Goal: Task Accomplishment & Management: Manage account settings

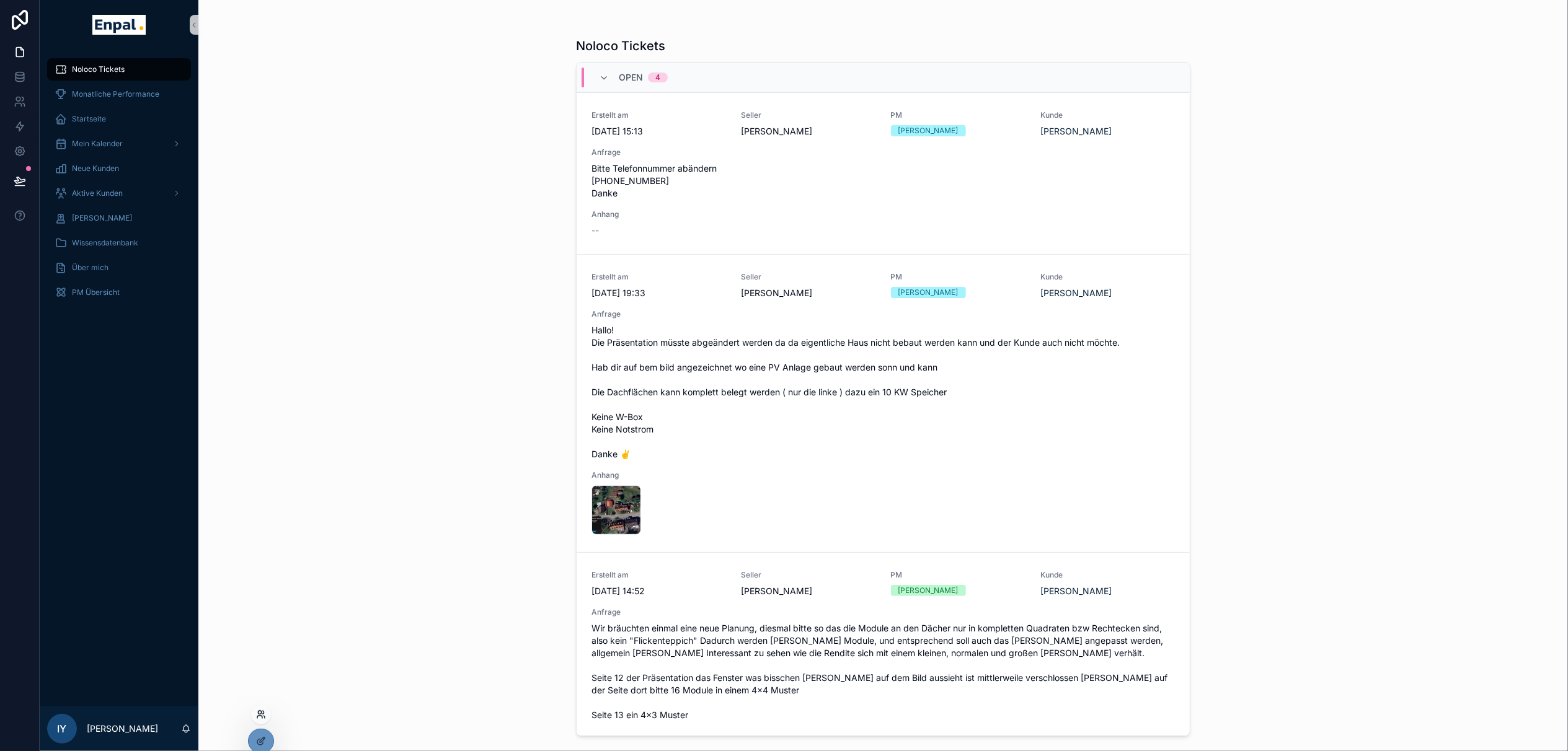
click at [260, 717] on icon at bounding box center [261, 714] width 10 height 10
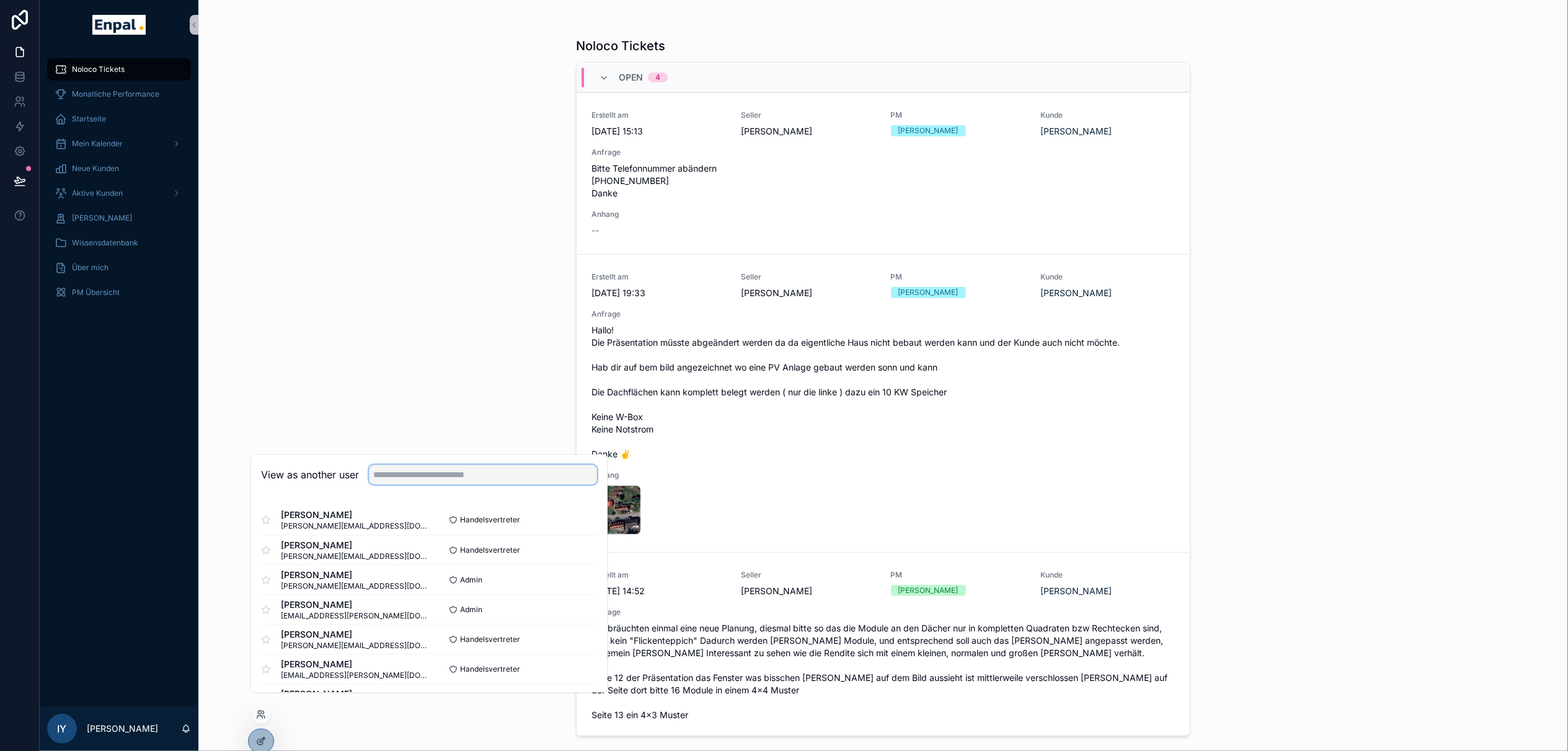
click at [422, 484] on input "text" at bounding box center [483, 475] width 229 height 20
type input "****"
click at [578, 559] on button "Select" at bounding box center [581, 550] width 32 height 18
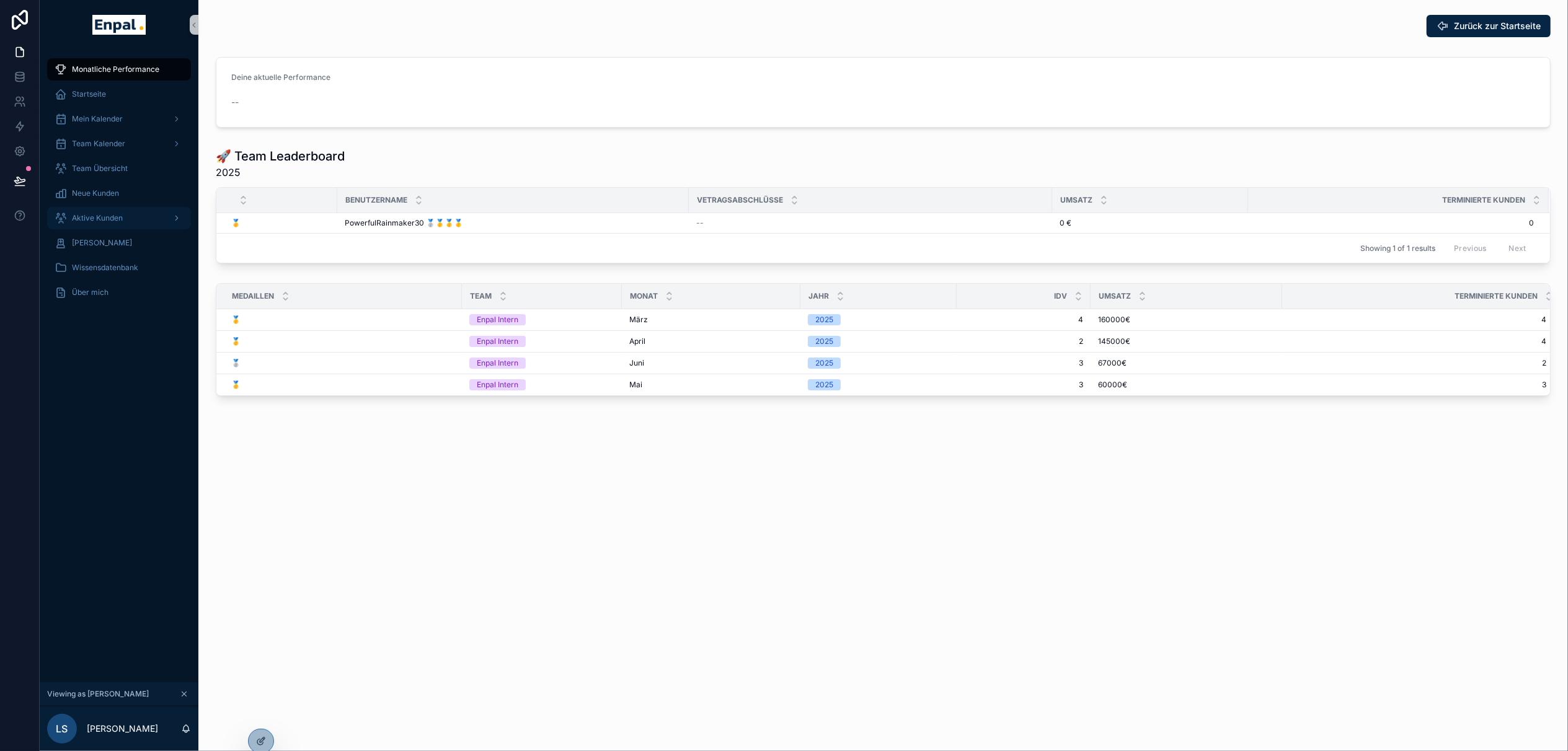
click at [125, 218] on div "Aktive Kunden" at bounding box center [119, 218] width 129 height 20
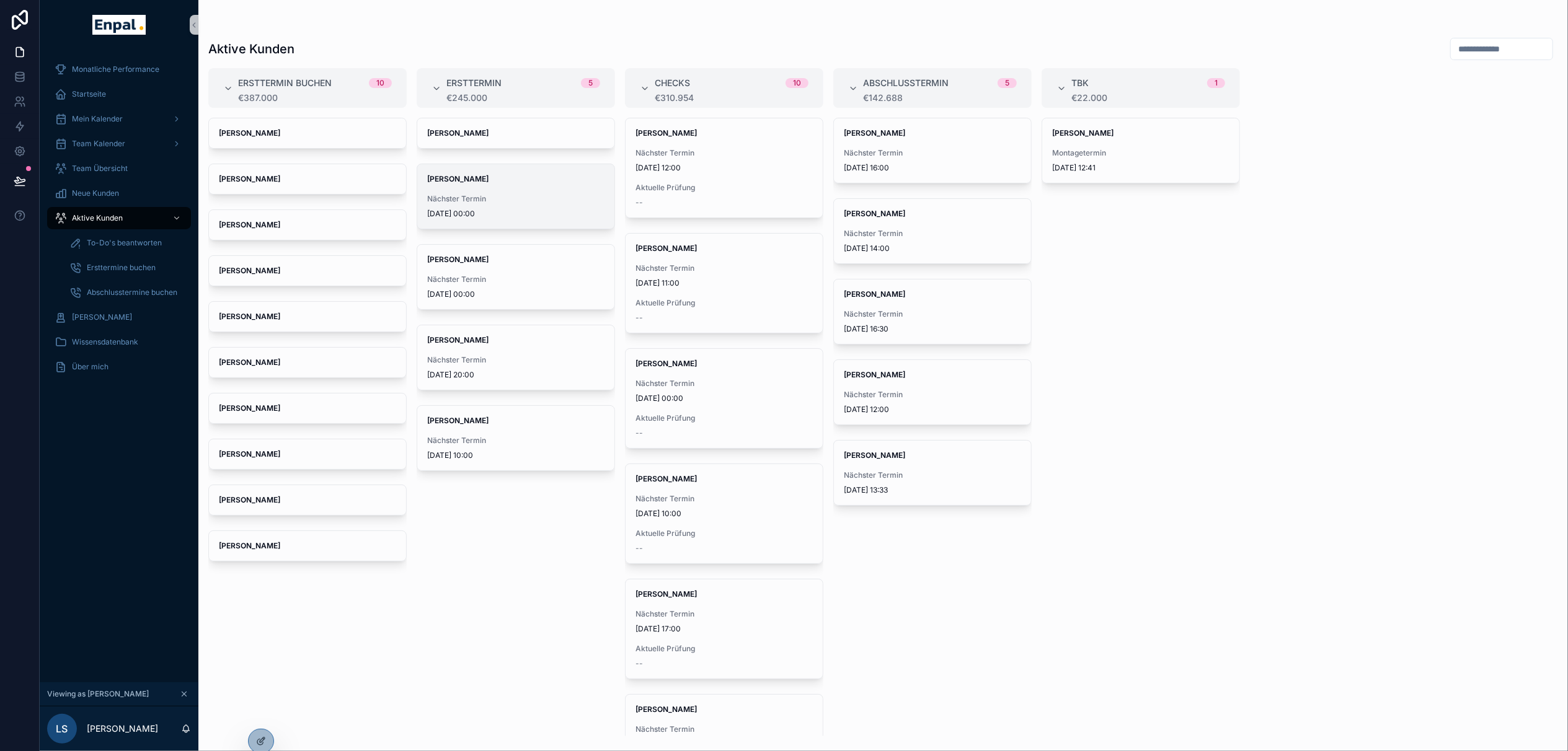
click at [489, 202] on span "Nächster Termin" at bounding box center [515, 199] width 177 height 10
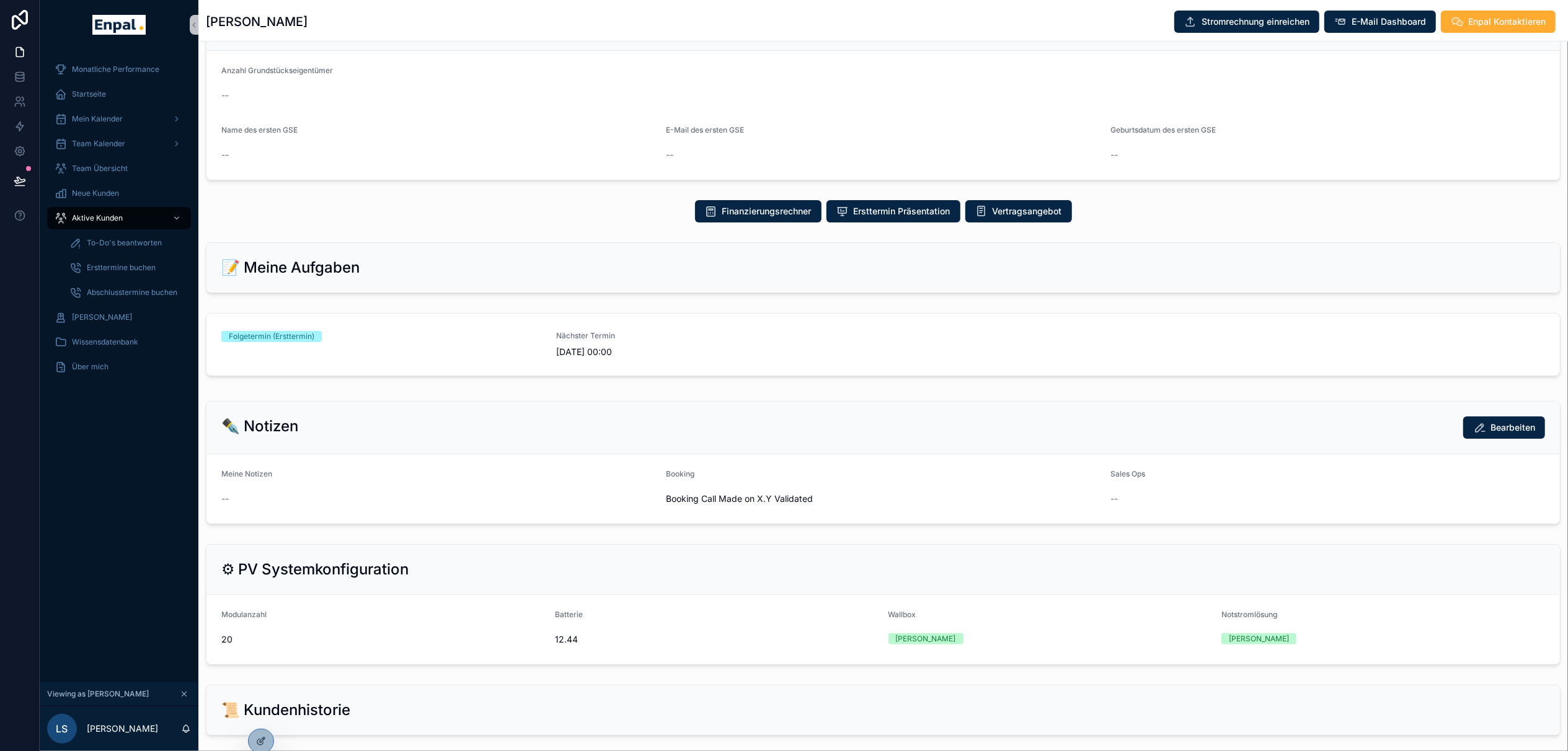
scroll to position [578, 0]
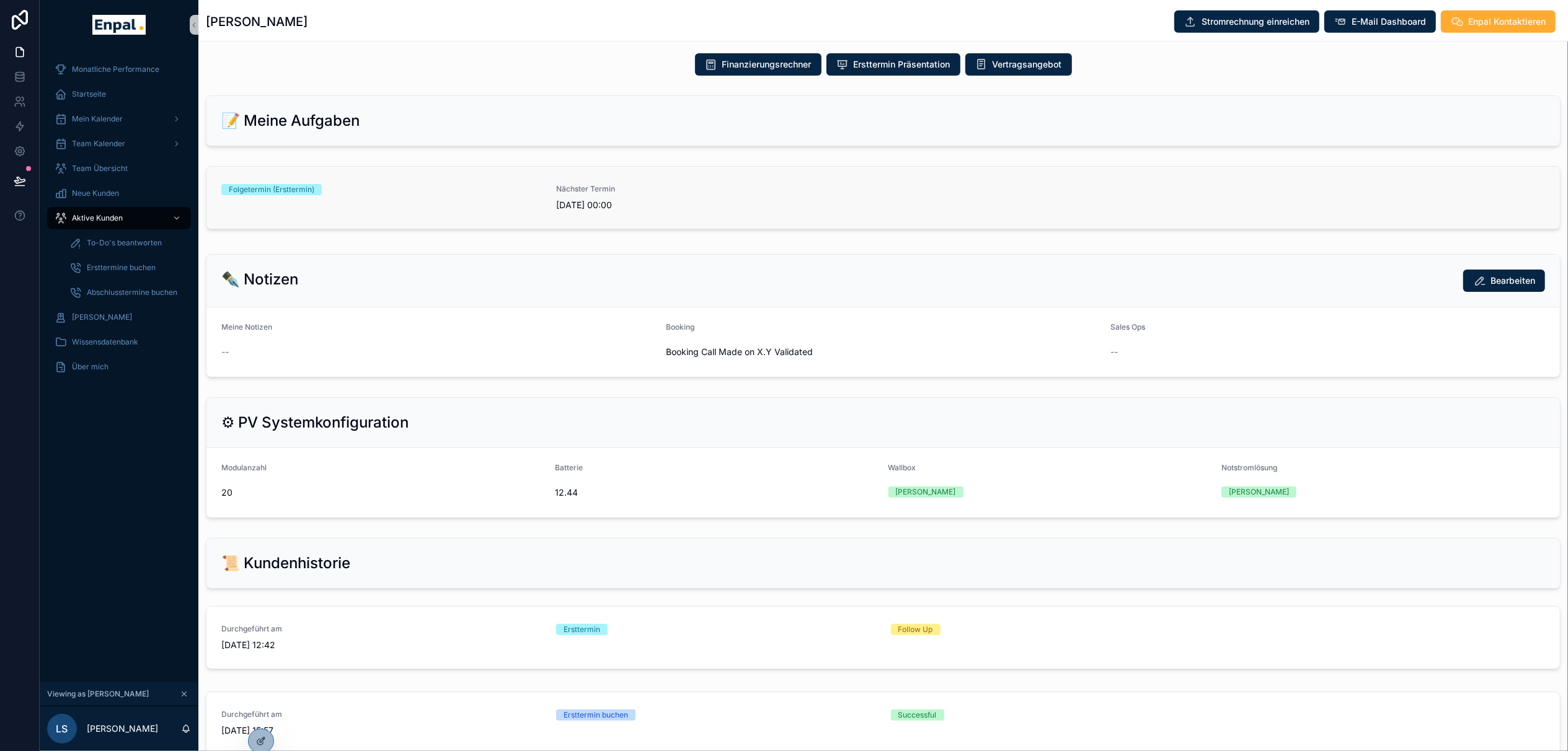
click at [341, 206] on div "Folgetermin (Ersttermin)" at bounding box center [381, 198] width 320 height 27
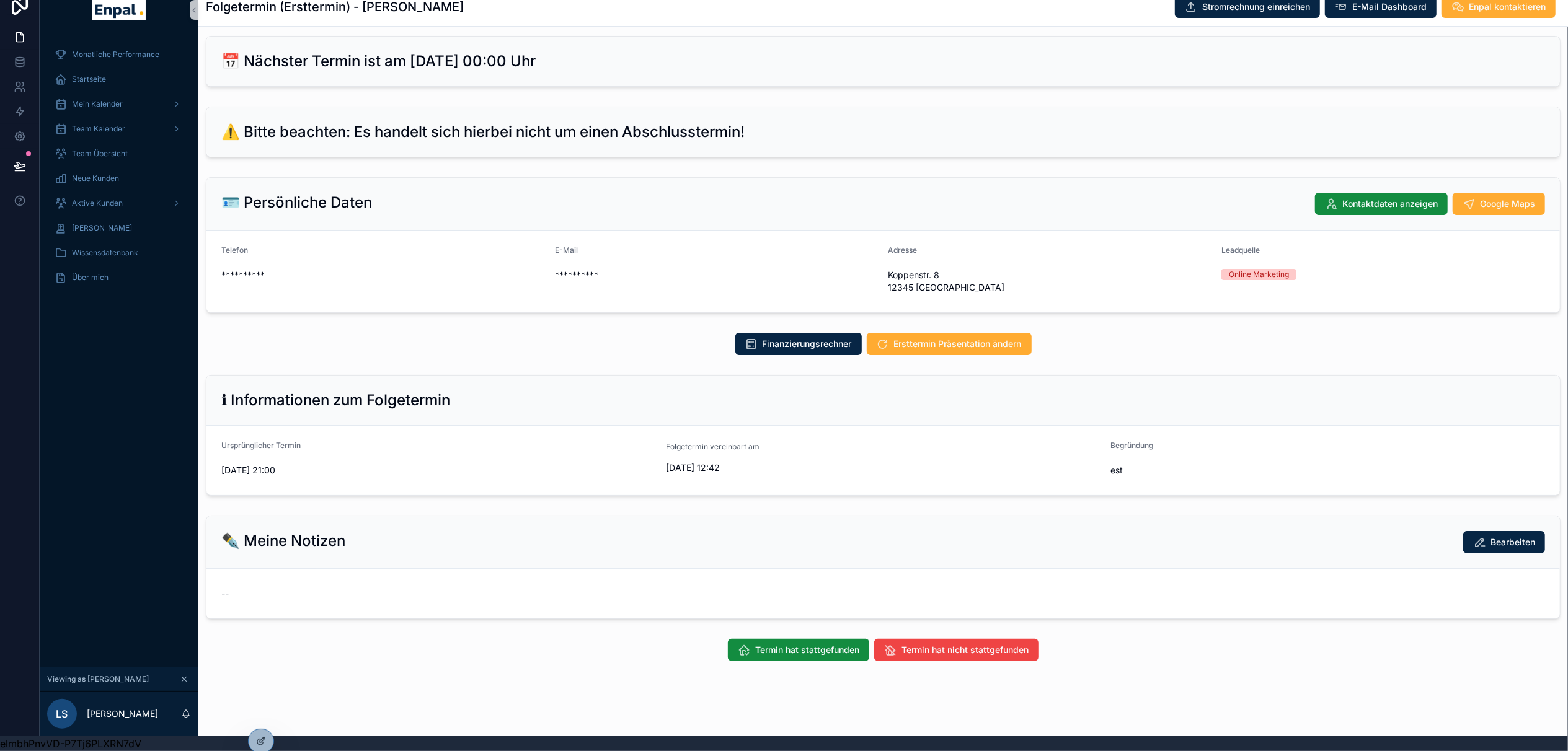
scroll to position [27, 0]
click at [797, 639] on button "Termin hat stattgefunden" at bounding box center [799, 650] width 141 height 22
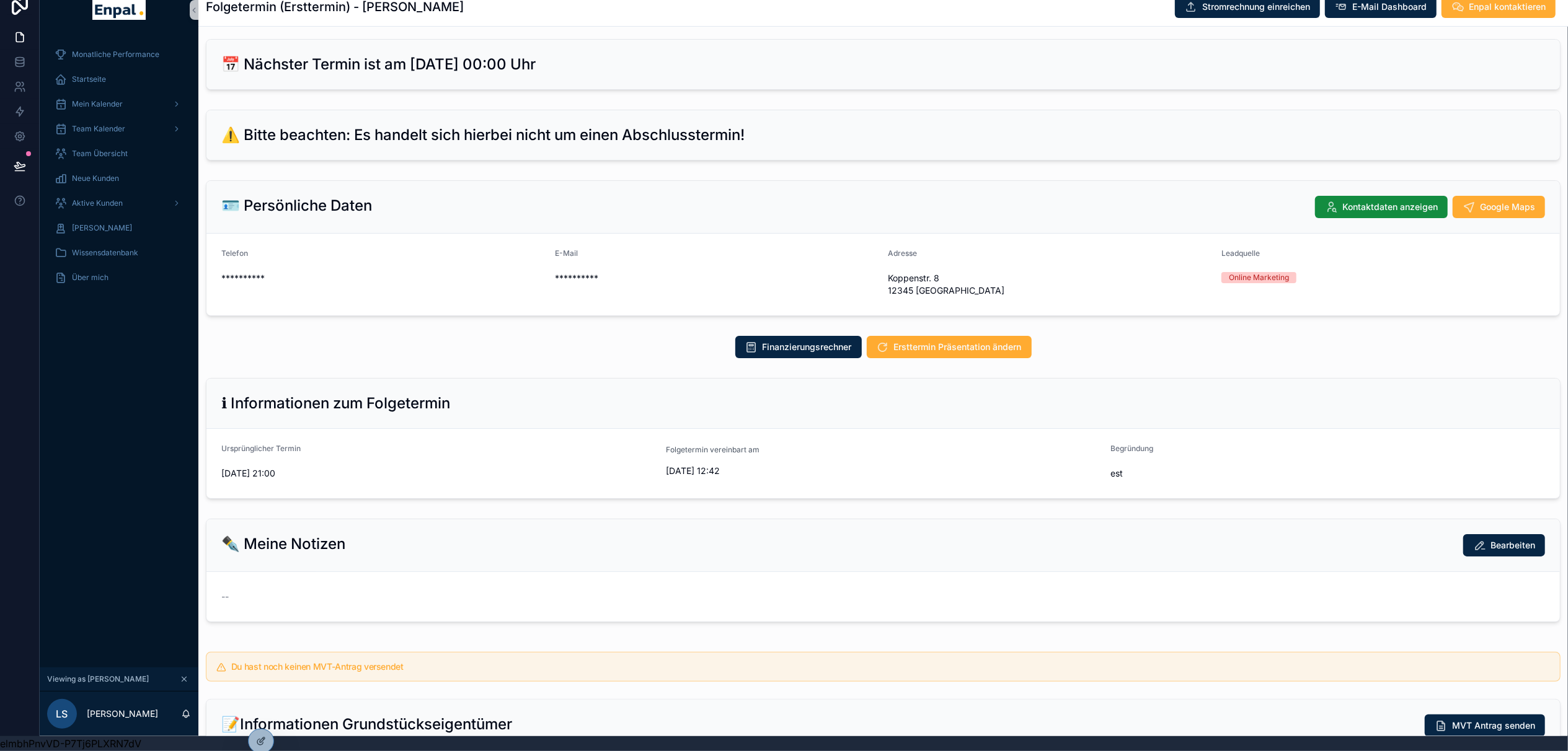
scroll to position [0, 0]
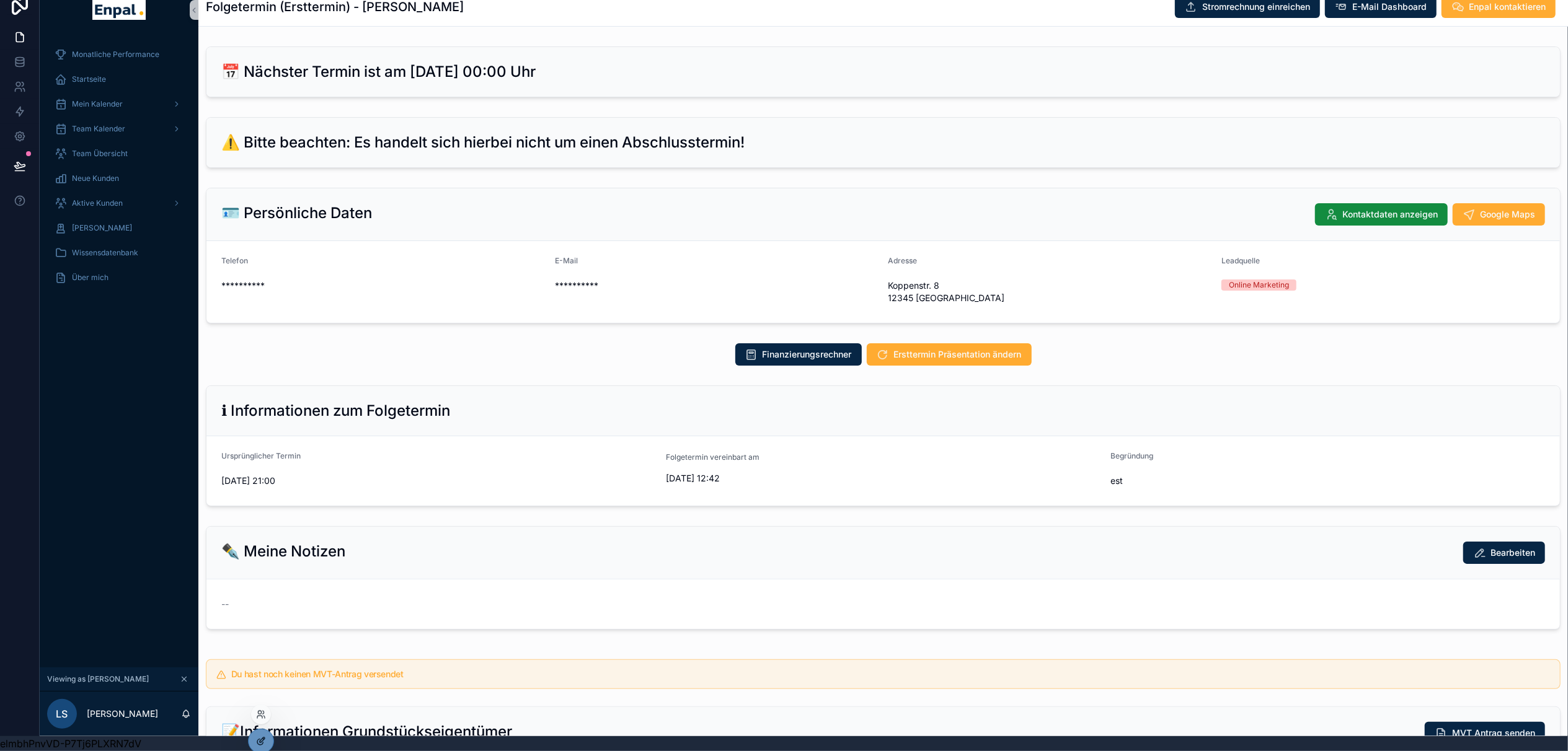
click at [271, 737] on div at bounding box center [261, 741] width 25 height 23
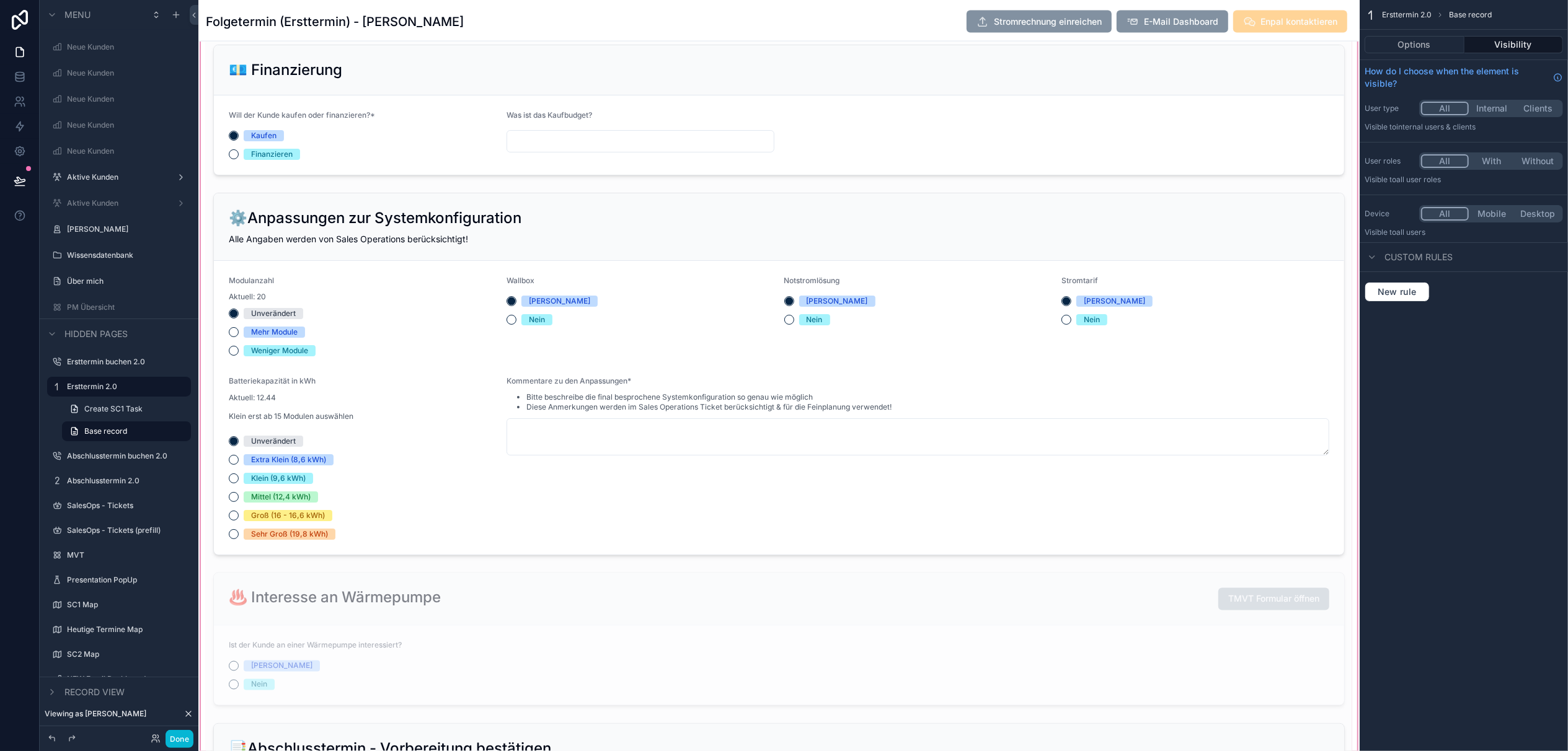
scroll to position [2314, 0]
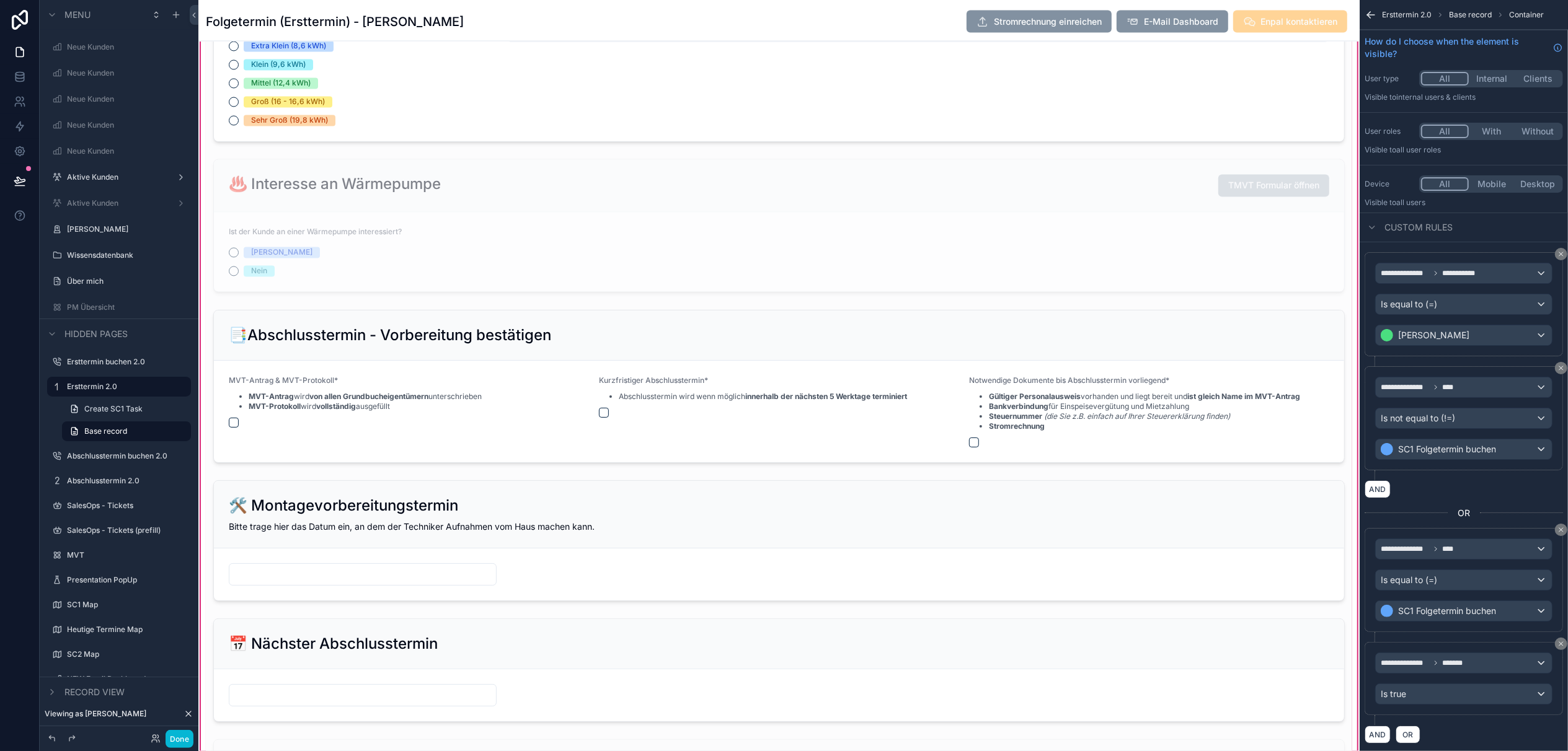
click at [652, 192] on div "scrollable content" at bounding box center [779, 226] width 1146 height 143
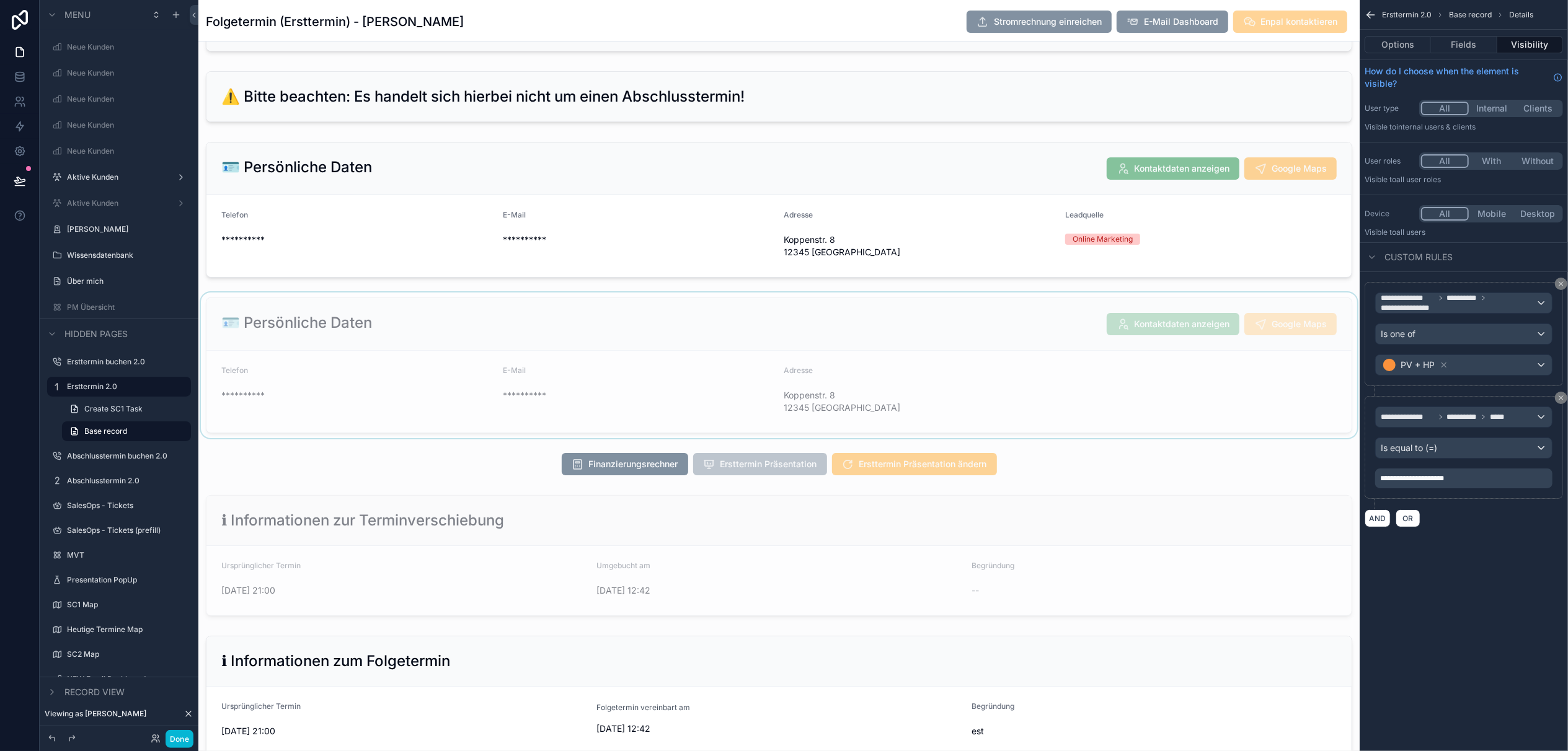
scroll to position [0, 0]
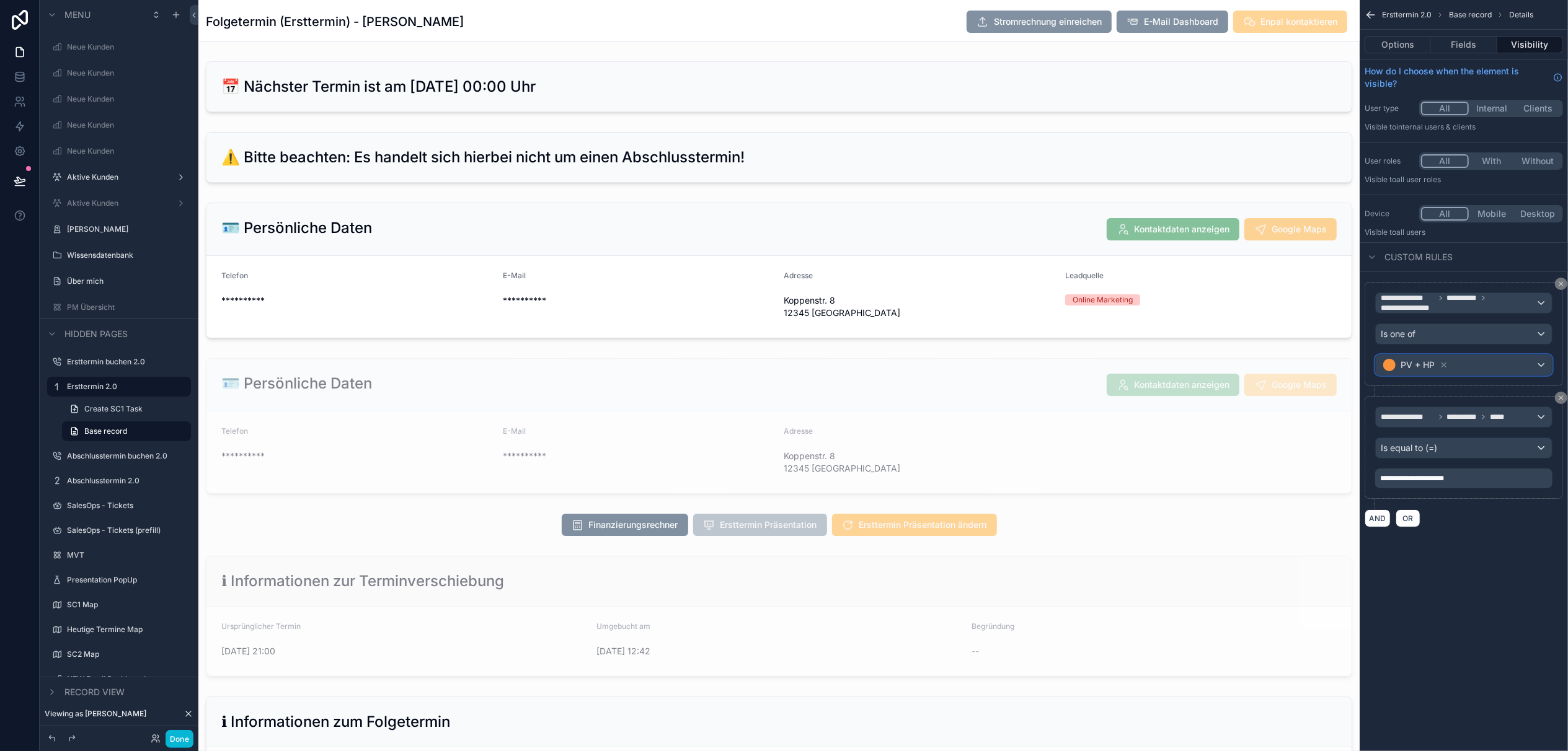
click at [1477, 365] on div "PV + HP" at bounding box center [1463, 365] width 176 height 20
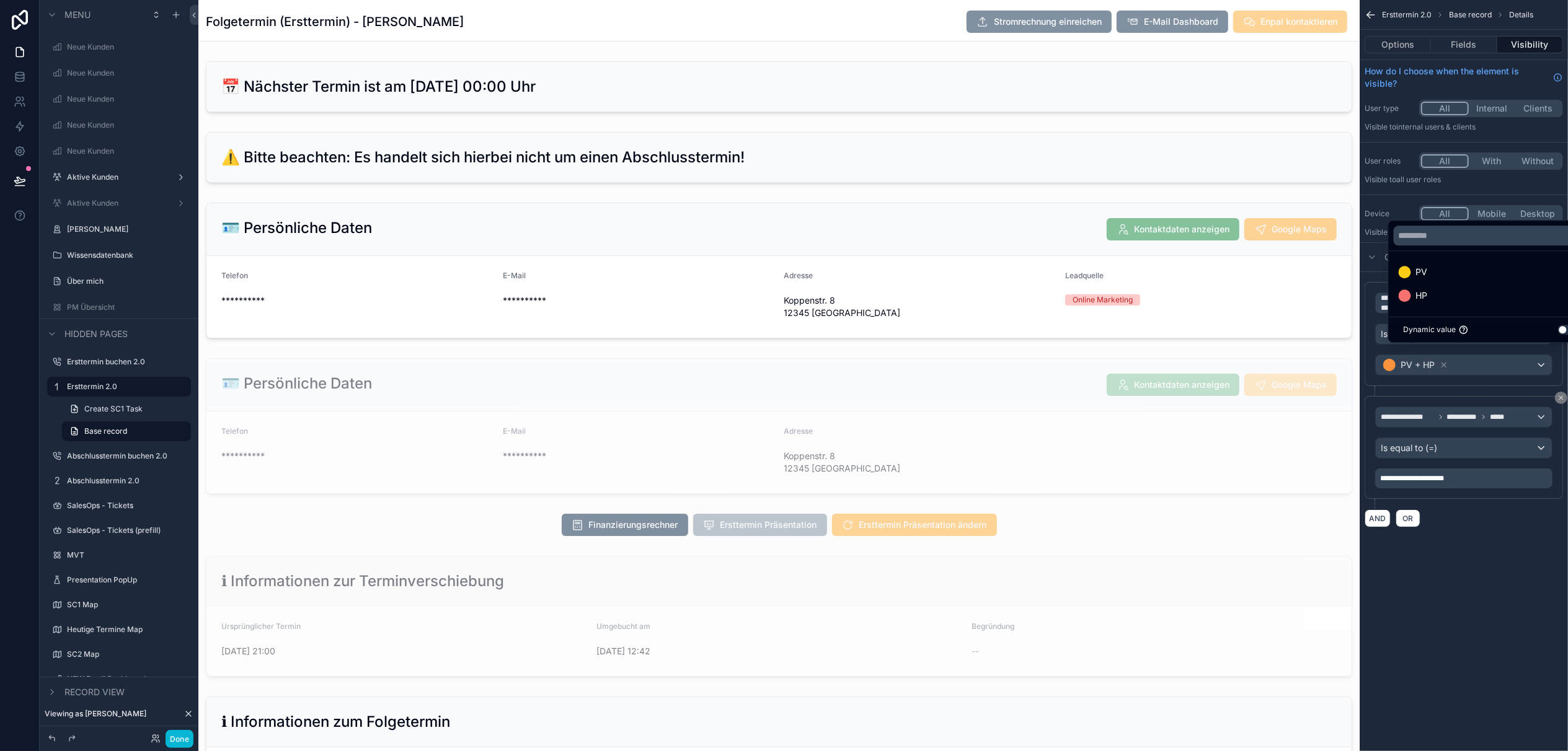
click at [1477, 365] on div "scrollable content" at bounding box center [784, 376] width 1568 height 751
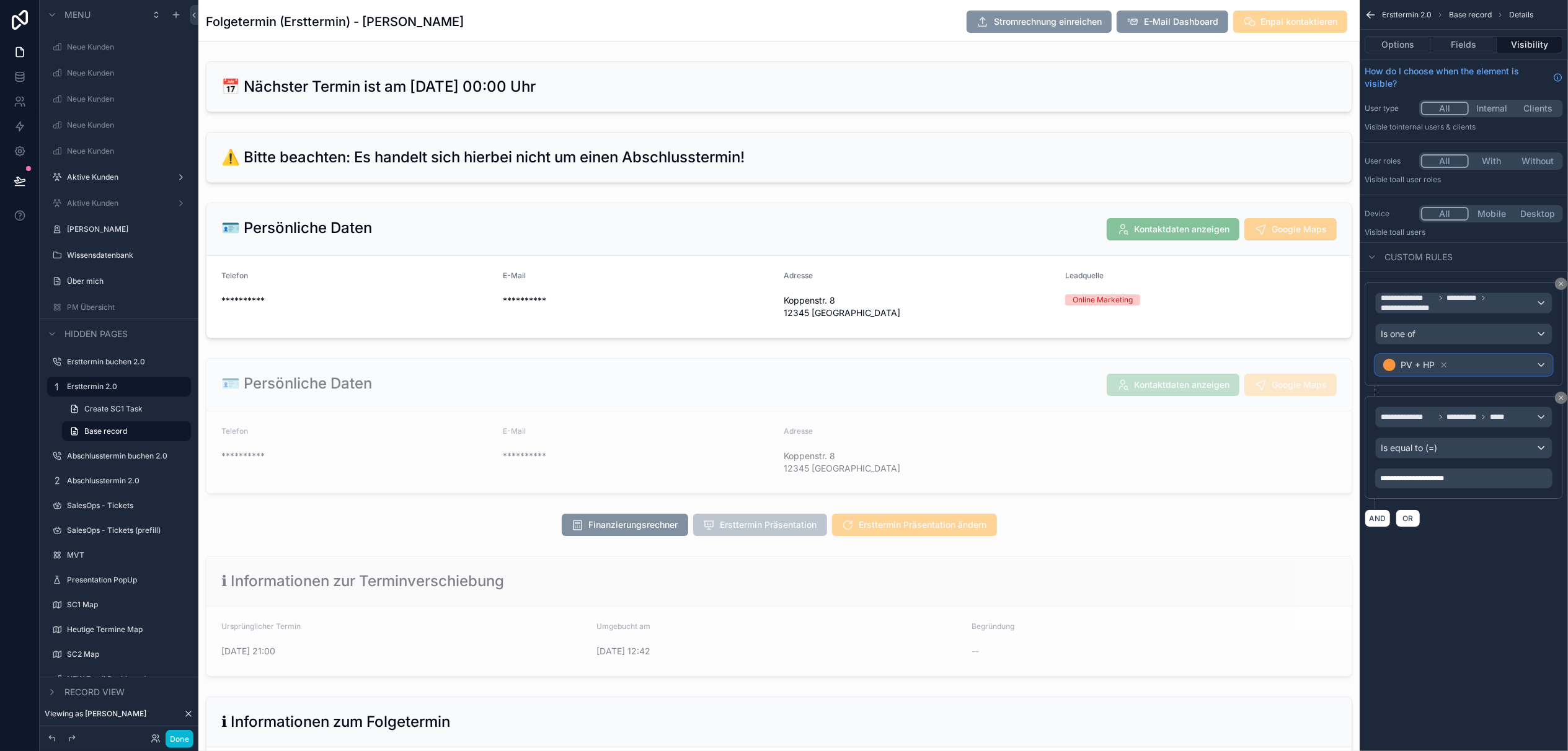
click at [1477, 365] on div "PV + HP" at bounding box center [1463, 365] width 176 height 20
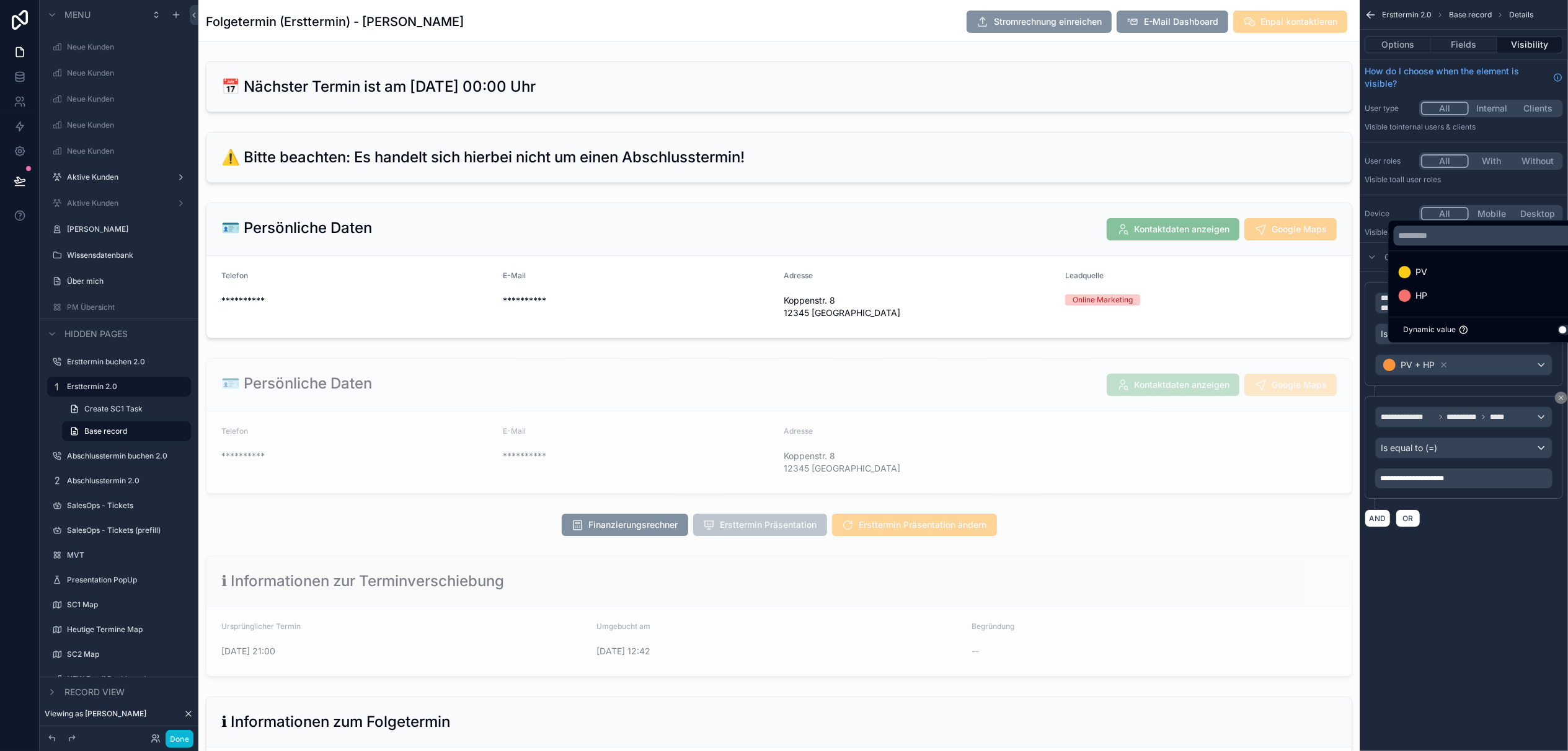
click at [1477, 365] on div "scrollable content" at bounding box center [784, 376] width 1568 height 751
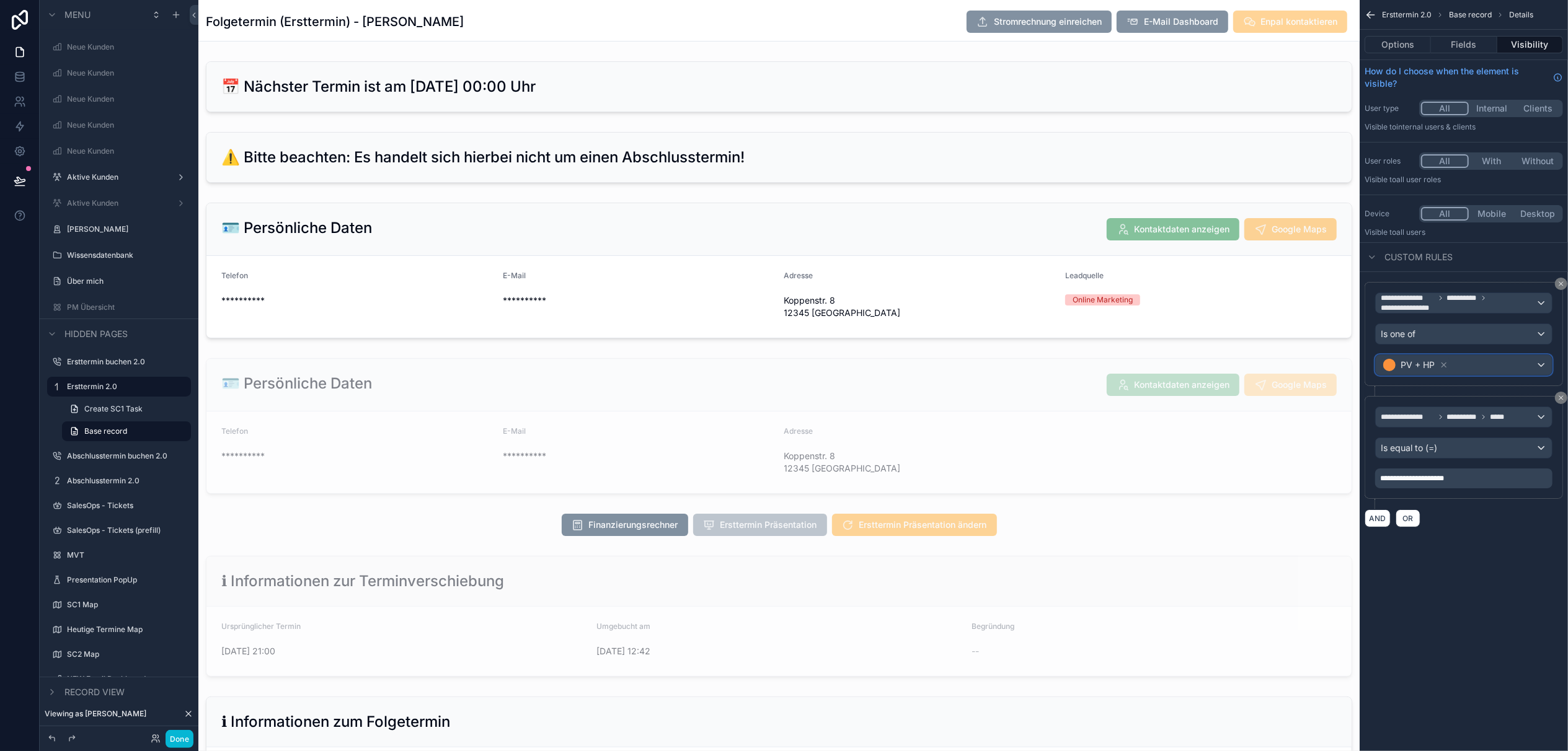
click at [1477, 365] on div "PV + HP" at bounding box center [1463, 365] width 176 height 20
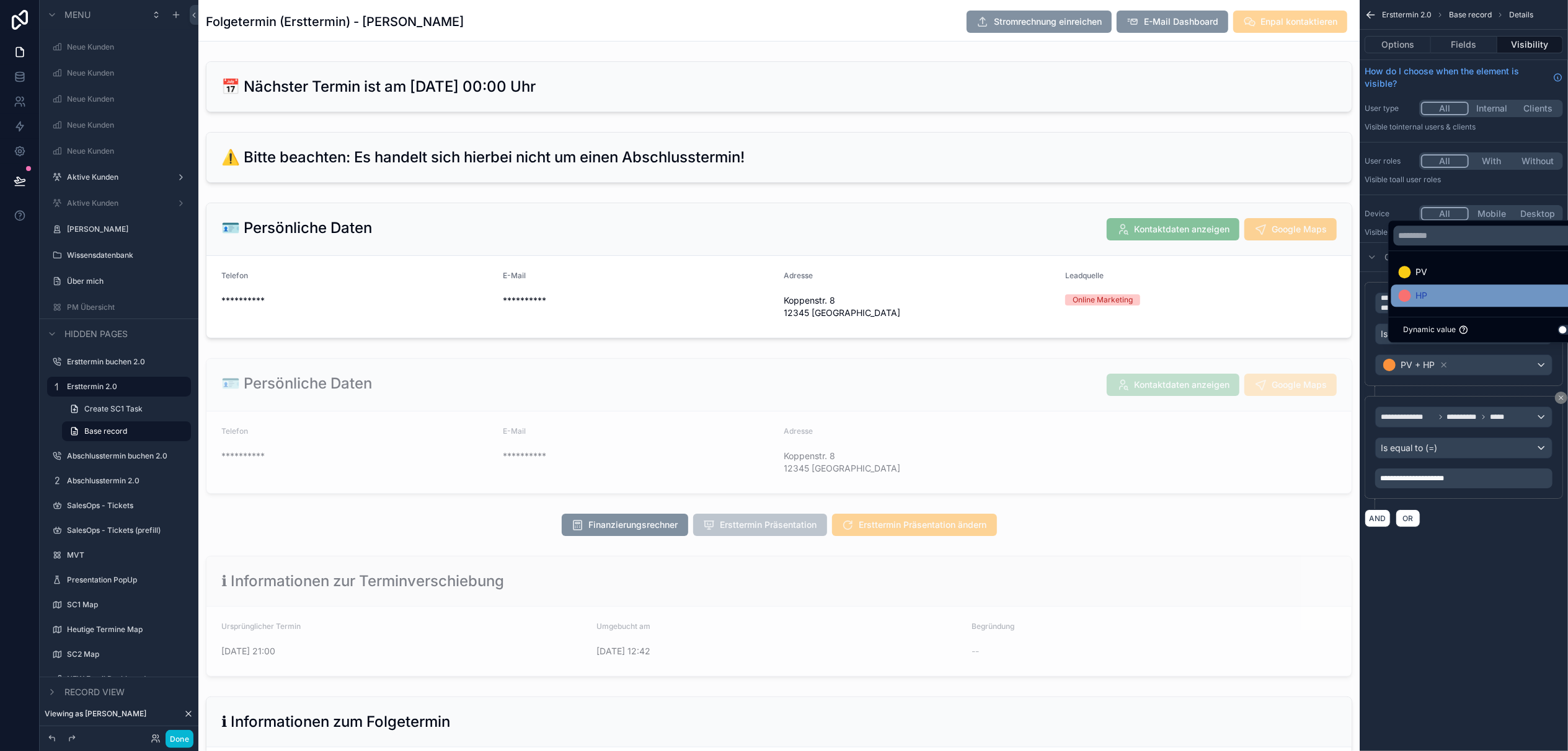
click at [1426, 303] on div "HP" at bounding box center [1491, 296] width 184 height 15
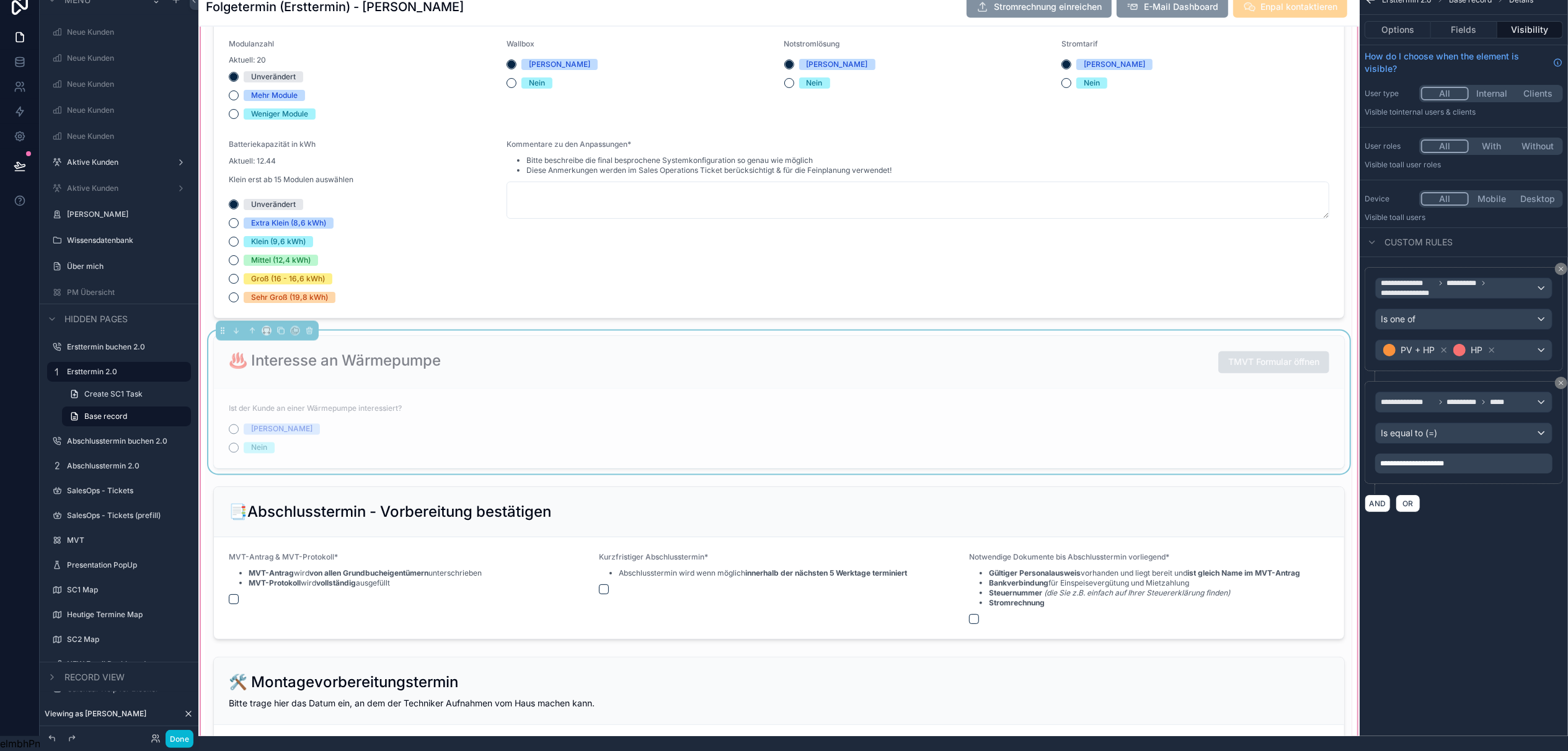
scroll to position [2396, 0]
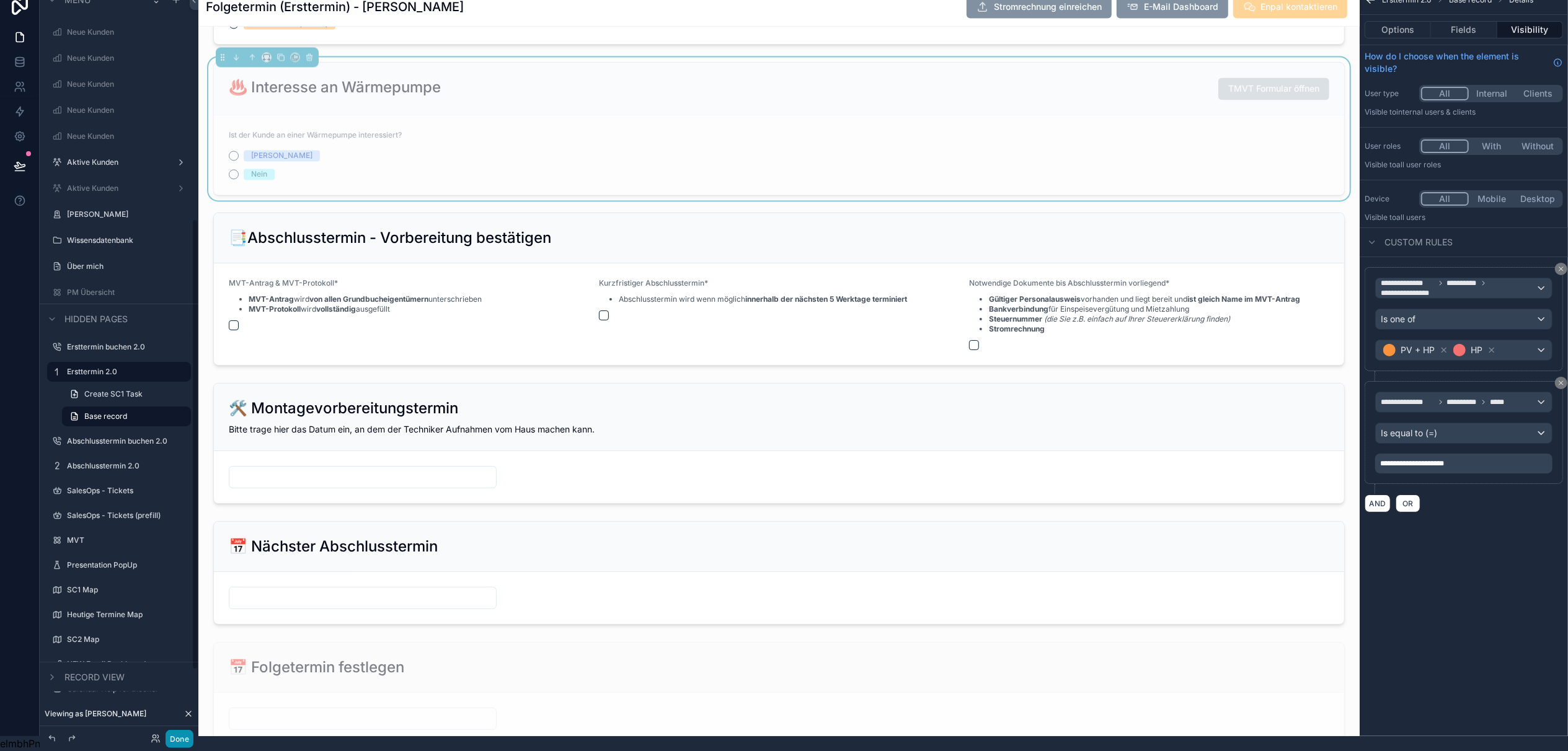
click at [174, 730] on button "Done" at bounding box center [179, 739] width 28 height 18
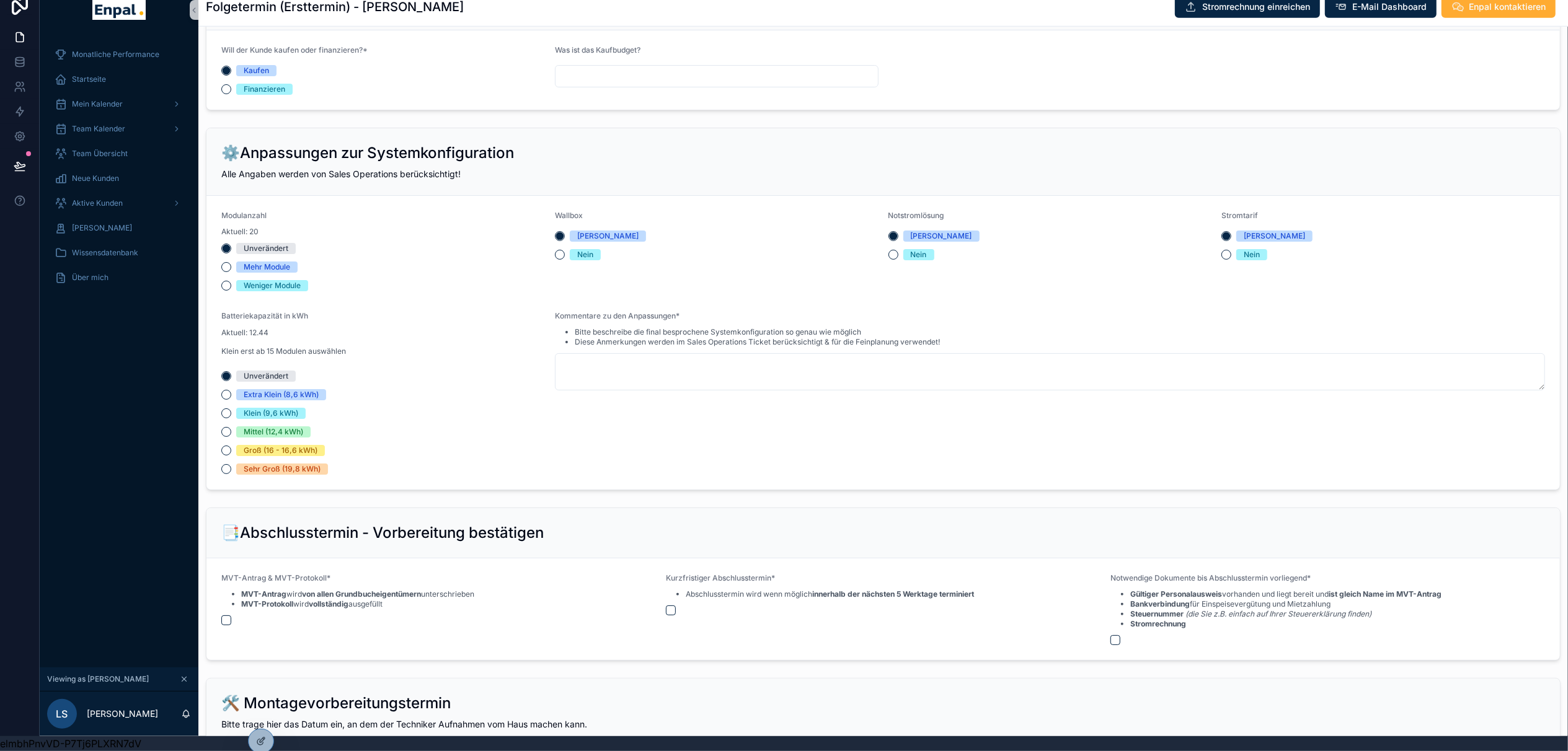
scroll to position [1379, 0]
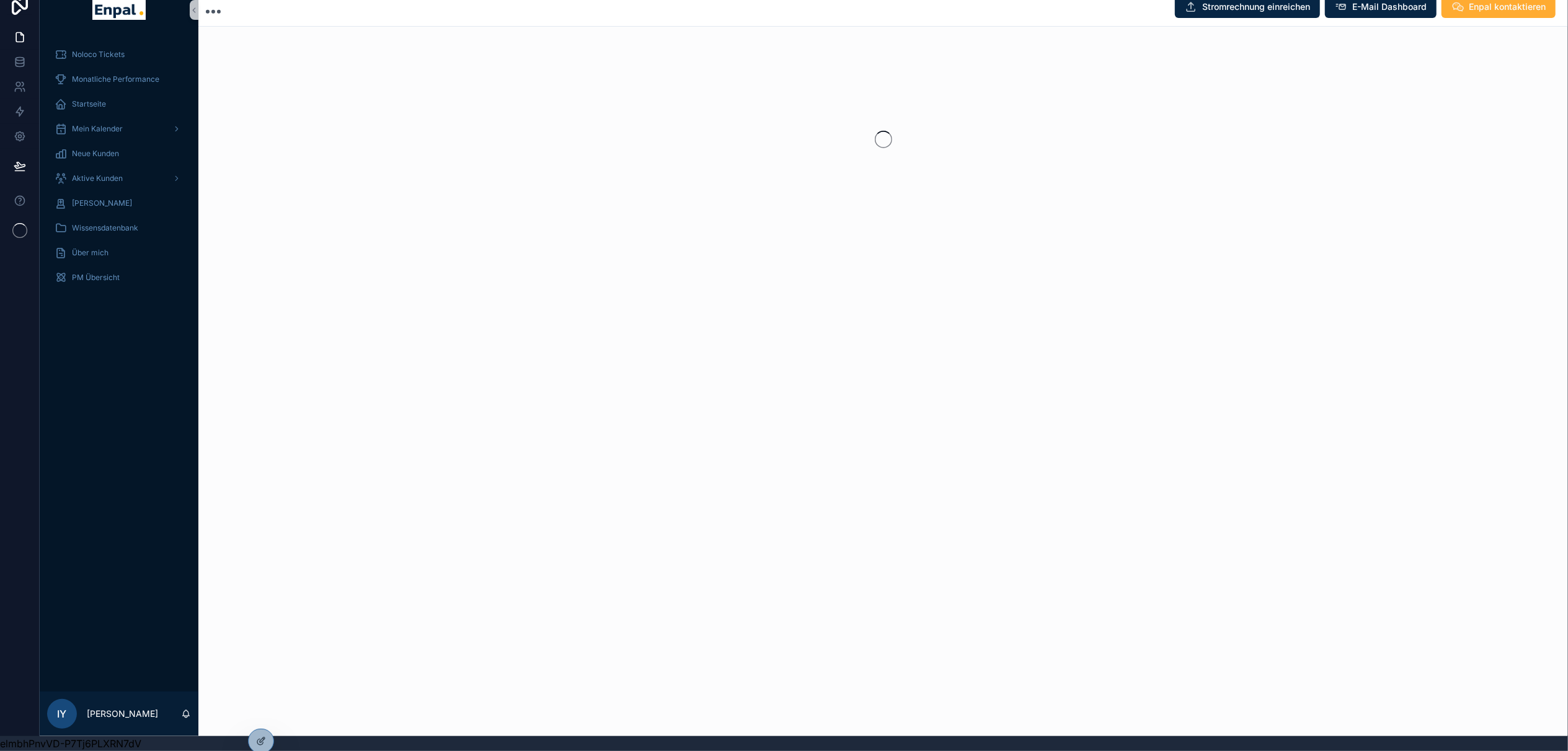
scroll to position [27, 12]
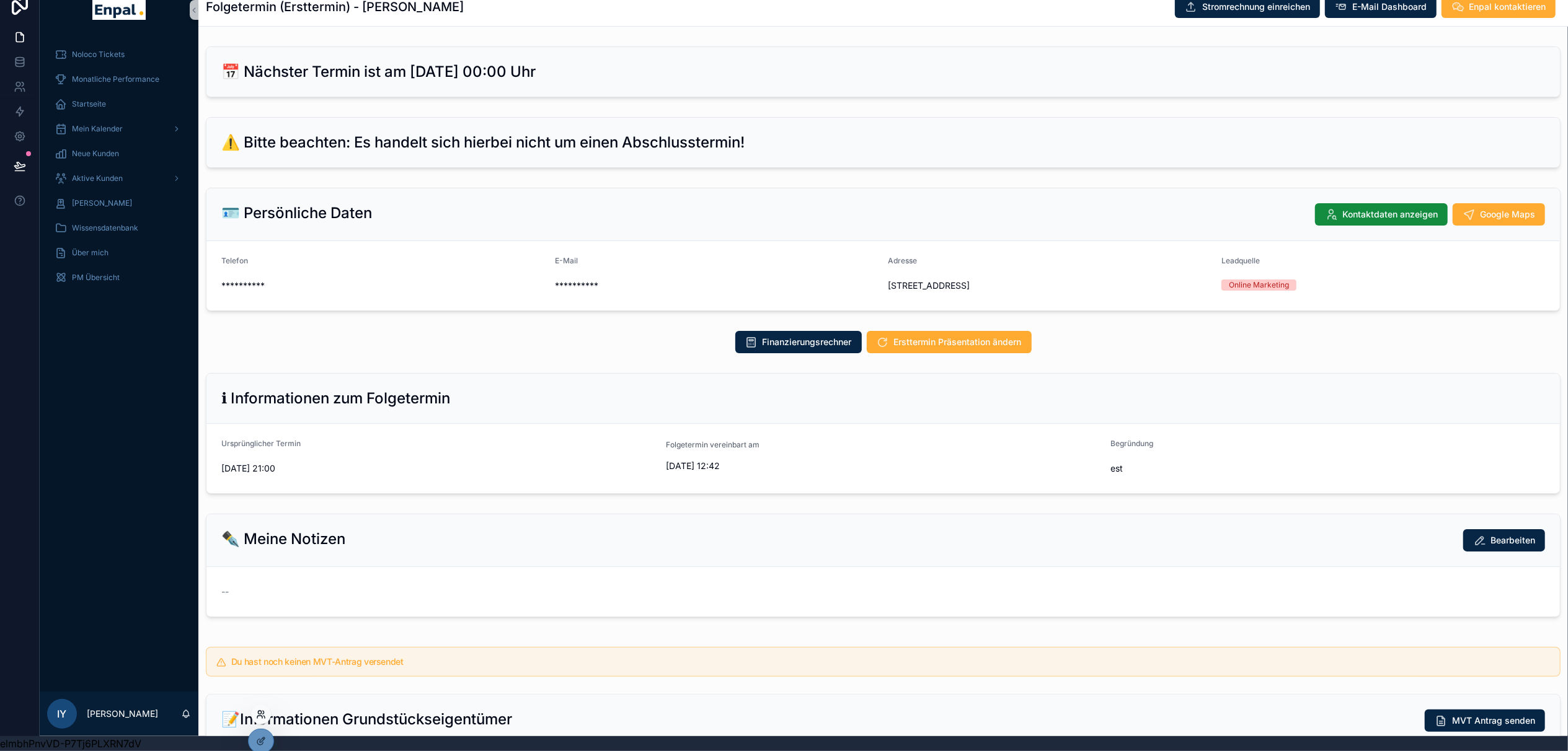
click at [263, 712] on icon at bounding box center [263, 713] width 1 height 3
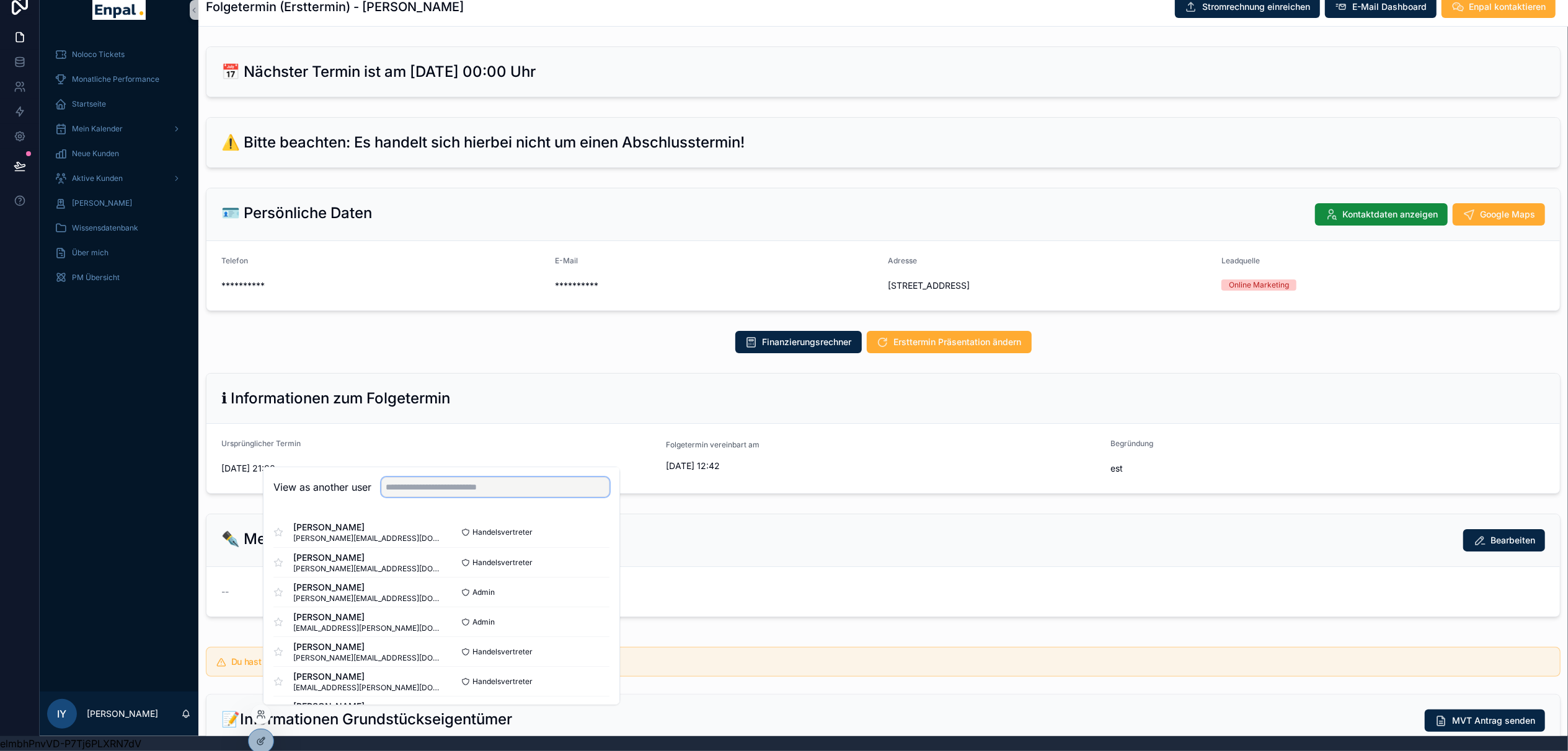
click at [440, 488] on input "text" at bounding box center [495, 487] width 229 height 20
type input "****"
click at [578, 561] on button "Select" at bounding box center [593, 562] width 32 height 18
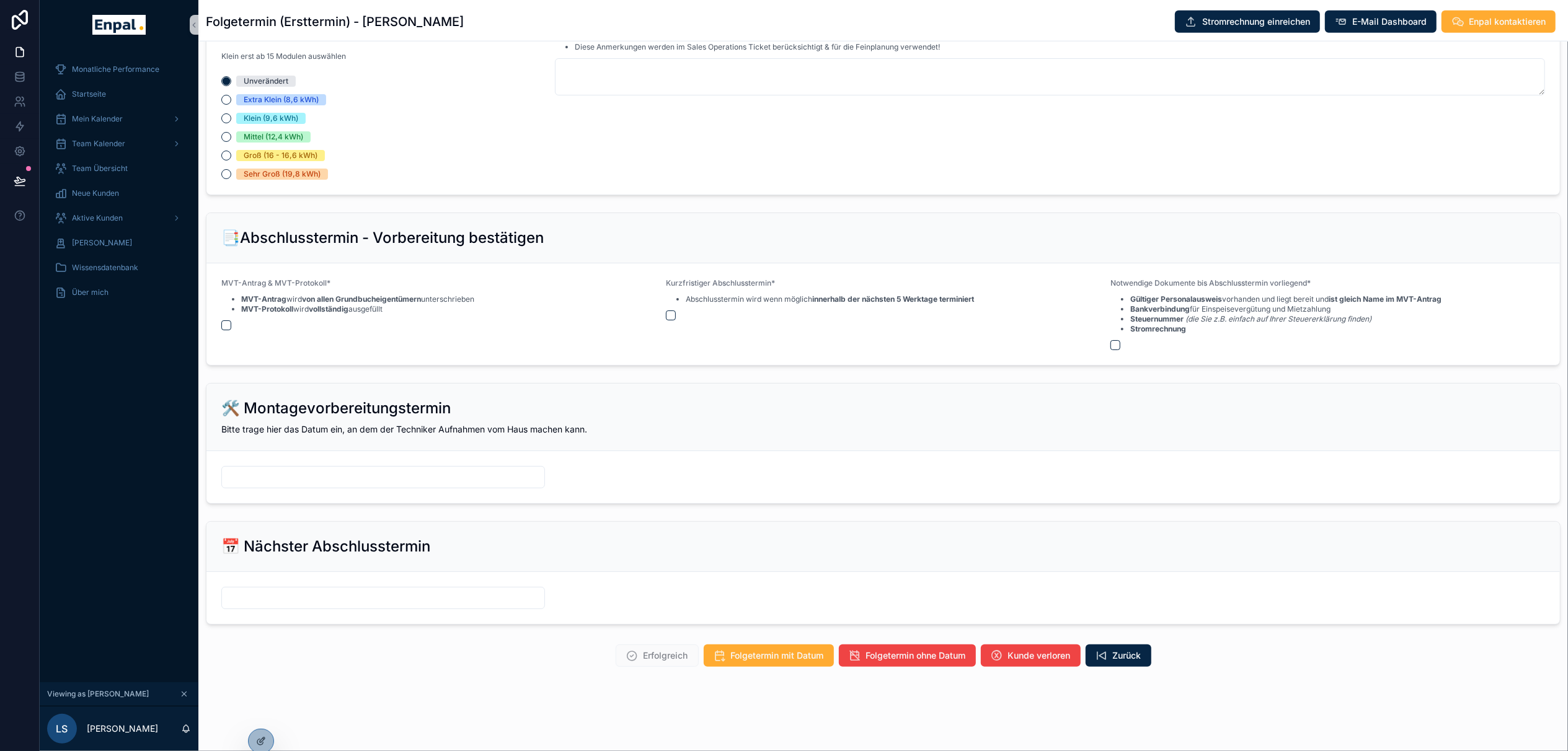
scroll to position [1379, 0]
click at [118, 218] on div "Aktive Kunden" at bounding box center [119, 218] width 129 height 20
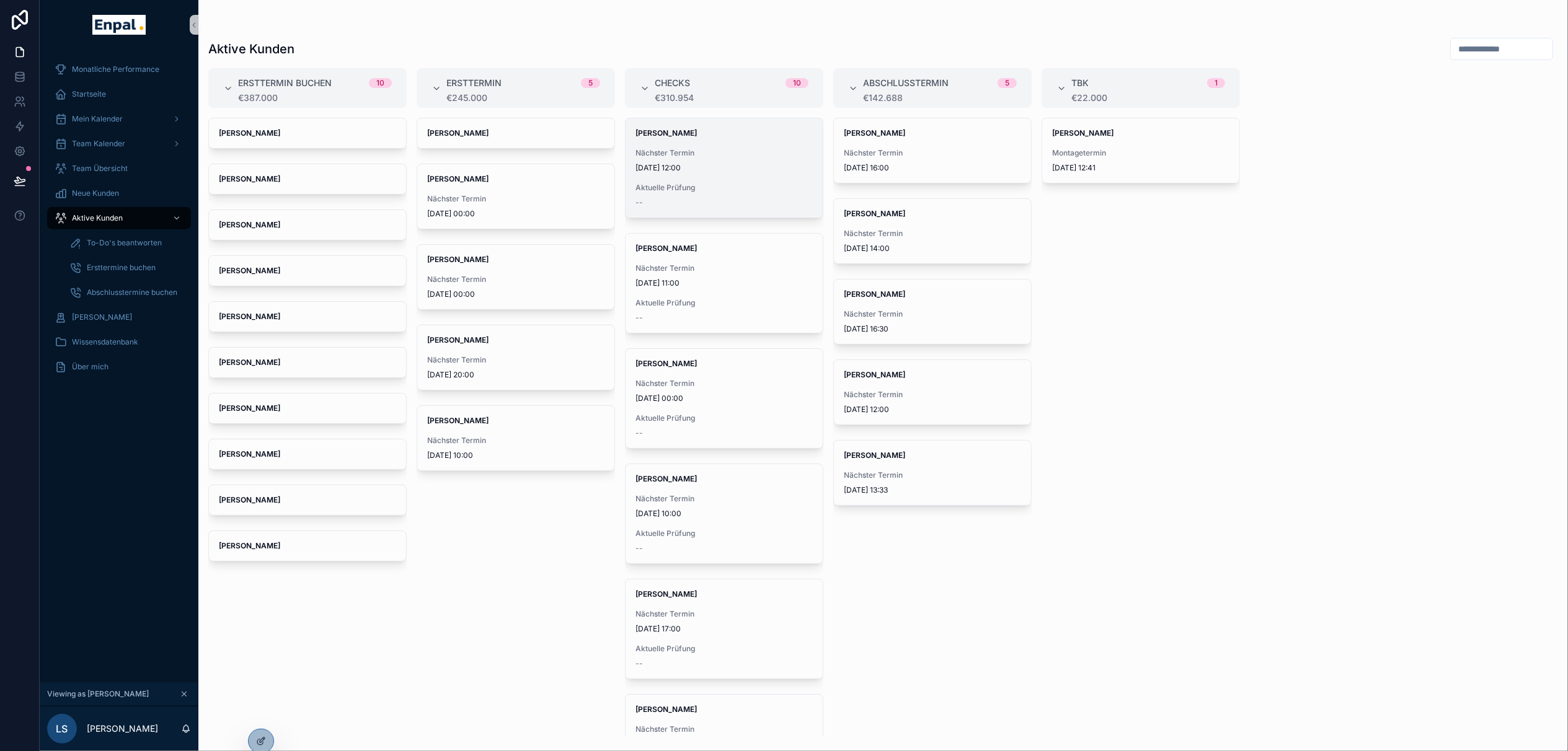
click at [700, 157] on span "Nächster Termin" at bounding box center [724, 153] width 177 height 10
click at [522, 140] on div "Felix Wolf" at bounding box center [515, 133] width 197 height 30
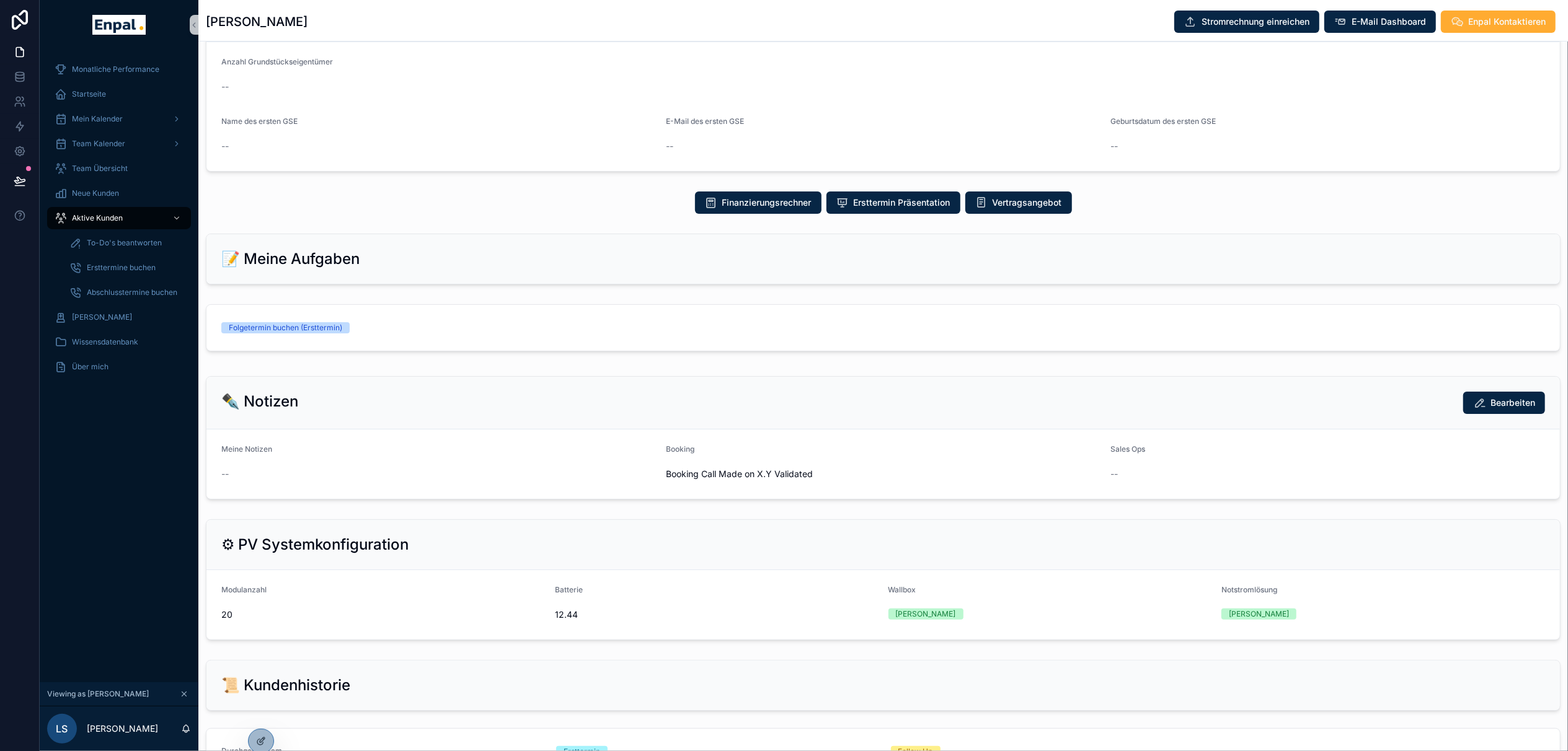
scroll to position [413, 0]
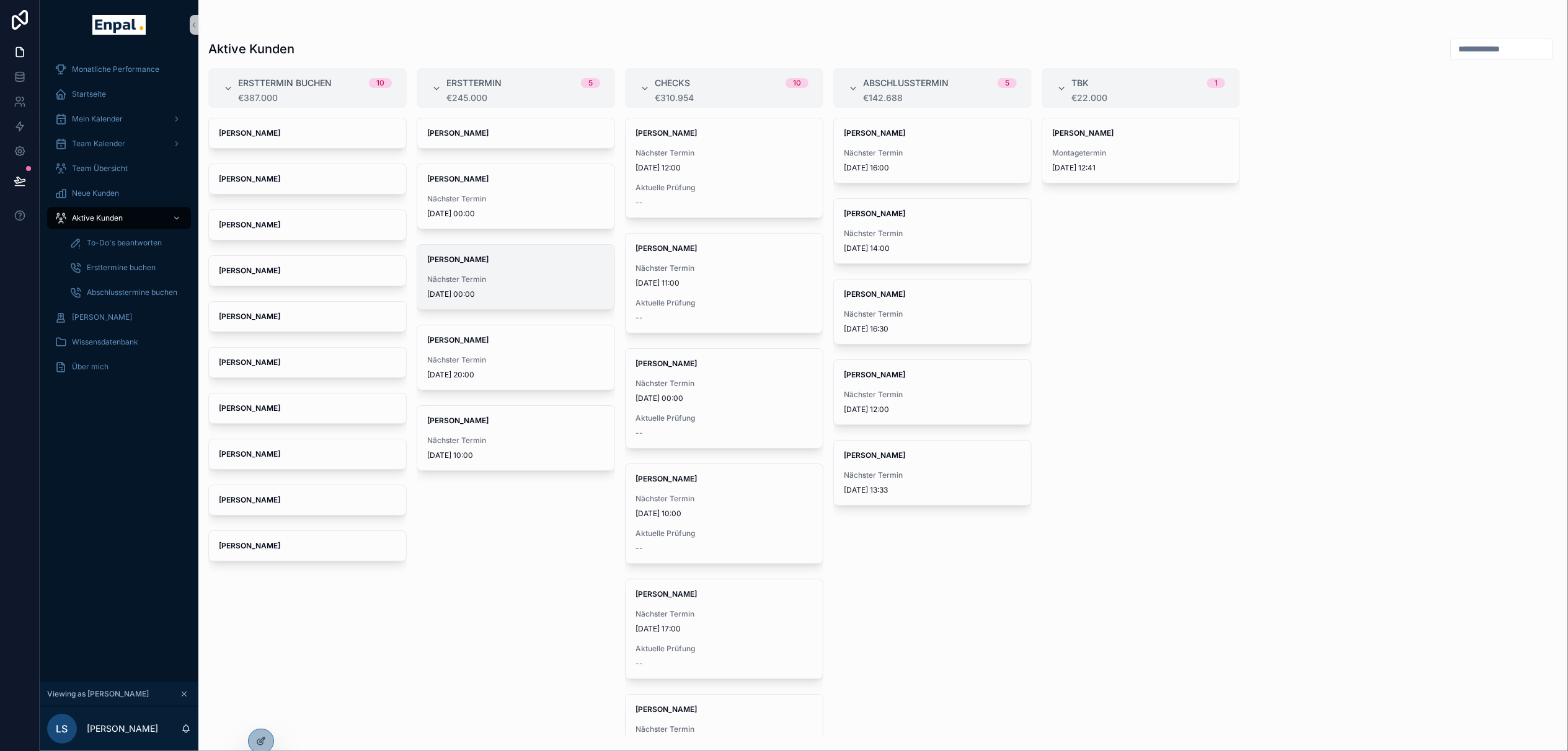
click at [461, 278] on span "Nächster Termin" at bounding box center [515, 279] width 177 height 10
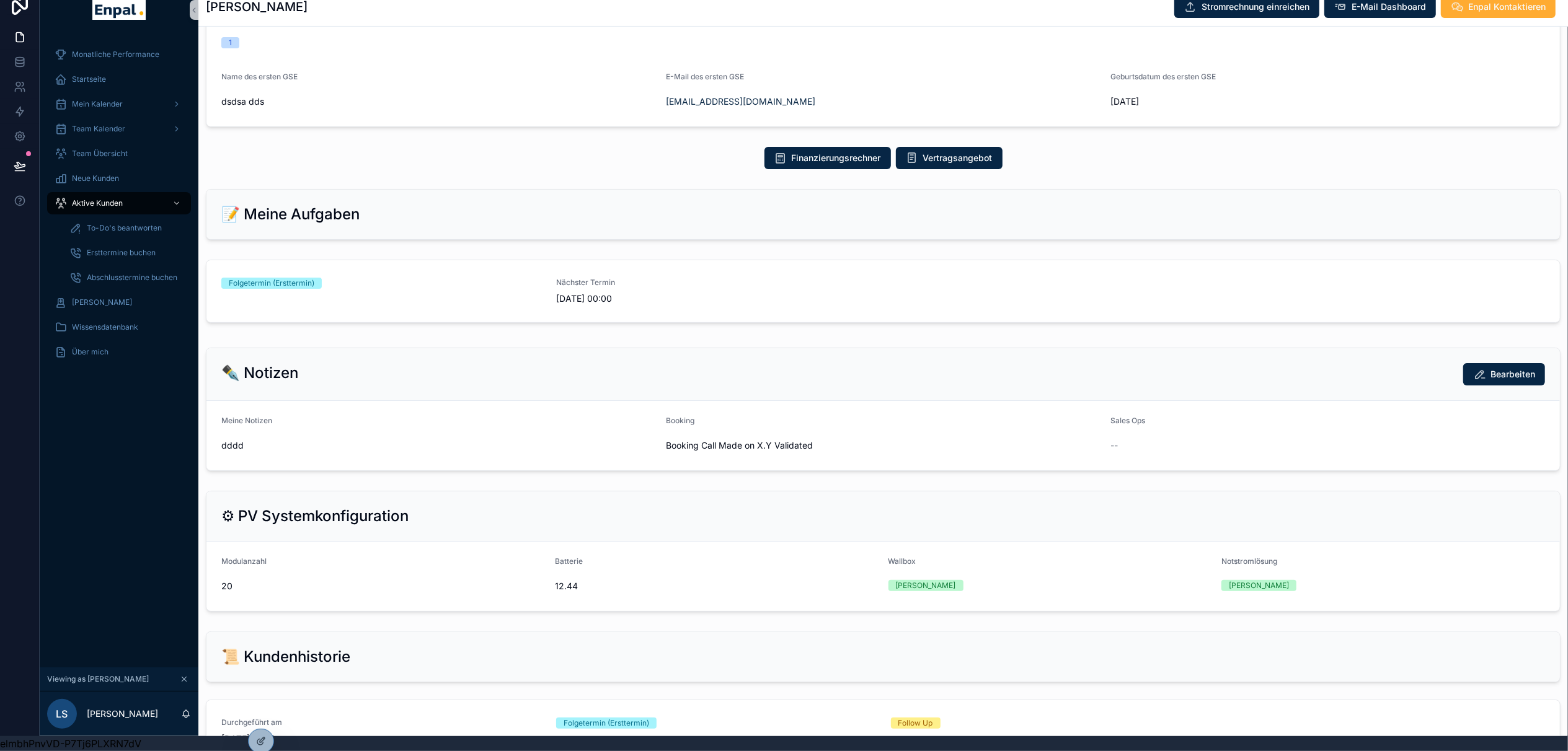
scroll to position [370, 0]
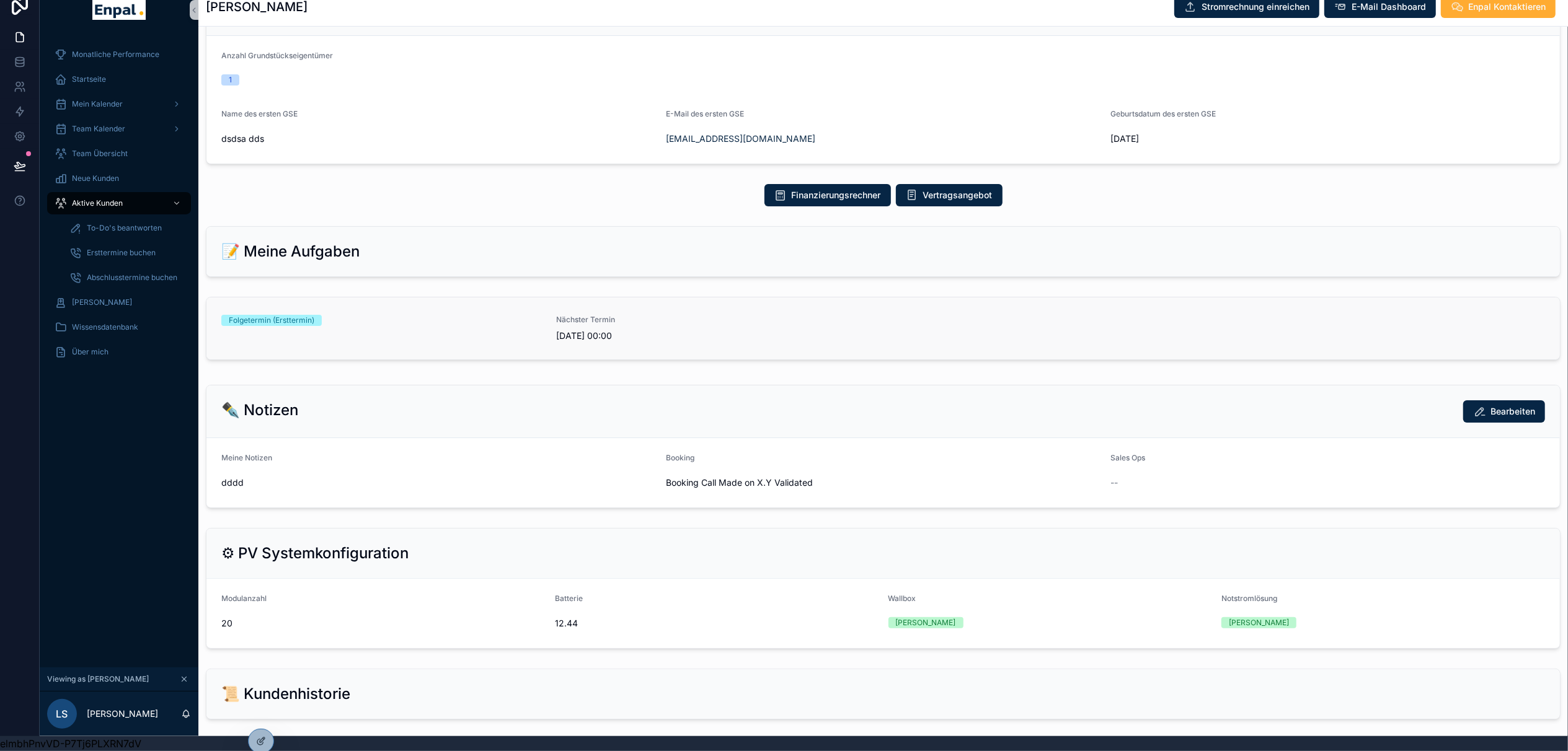
click at [365, 333] on div "Folgetermin (Ersttermin)" at bounding box center [381, 328] width 320 height 27
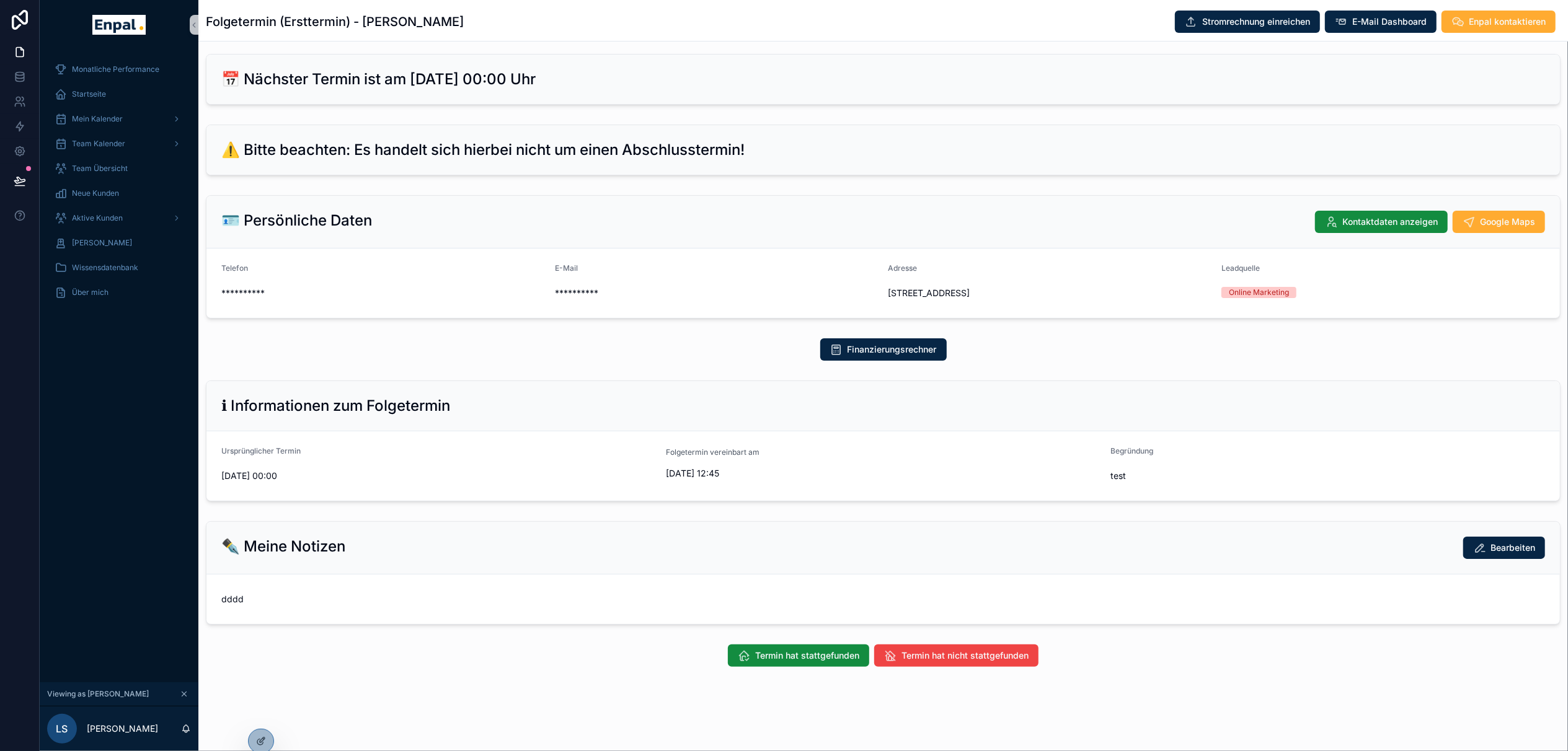
scroll to position [27, 12]
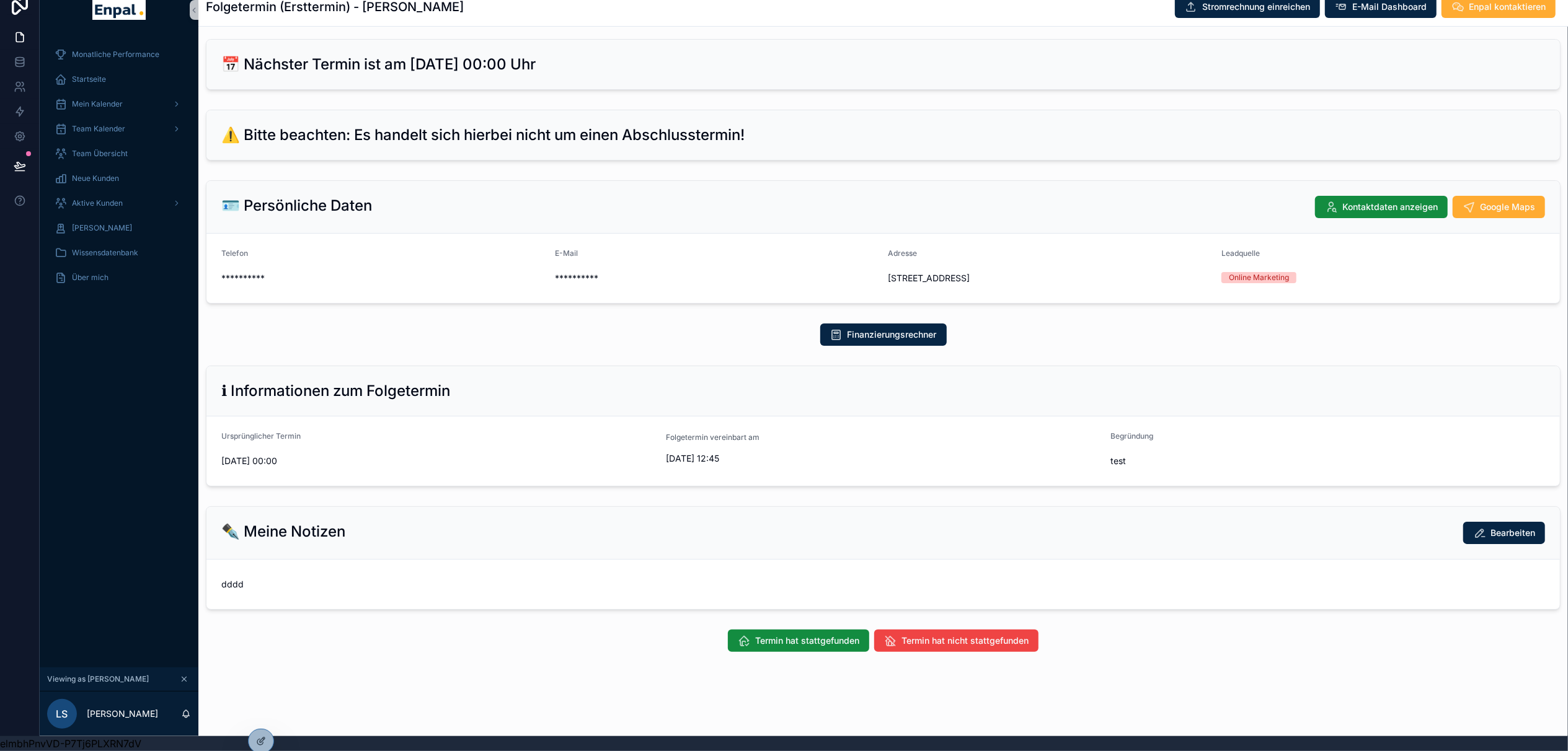
click at [796, 627] on div "Termin hat stattgefunden Termin hat nicht stattgefunden" at bounding box center [883, 641] width 1369 height 32
click at [797, 641] on span "Termin hat stattgefunden" at bounding box center [807, 641] width 104 height 12
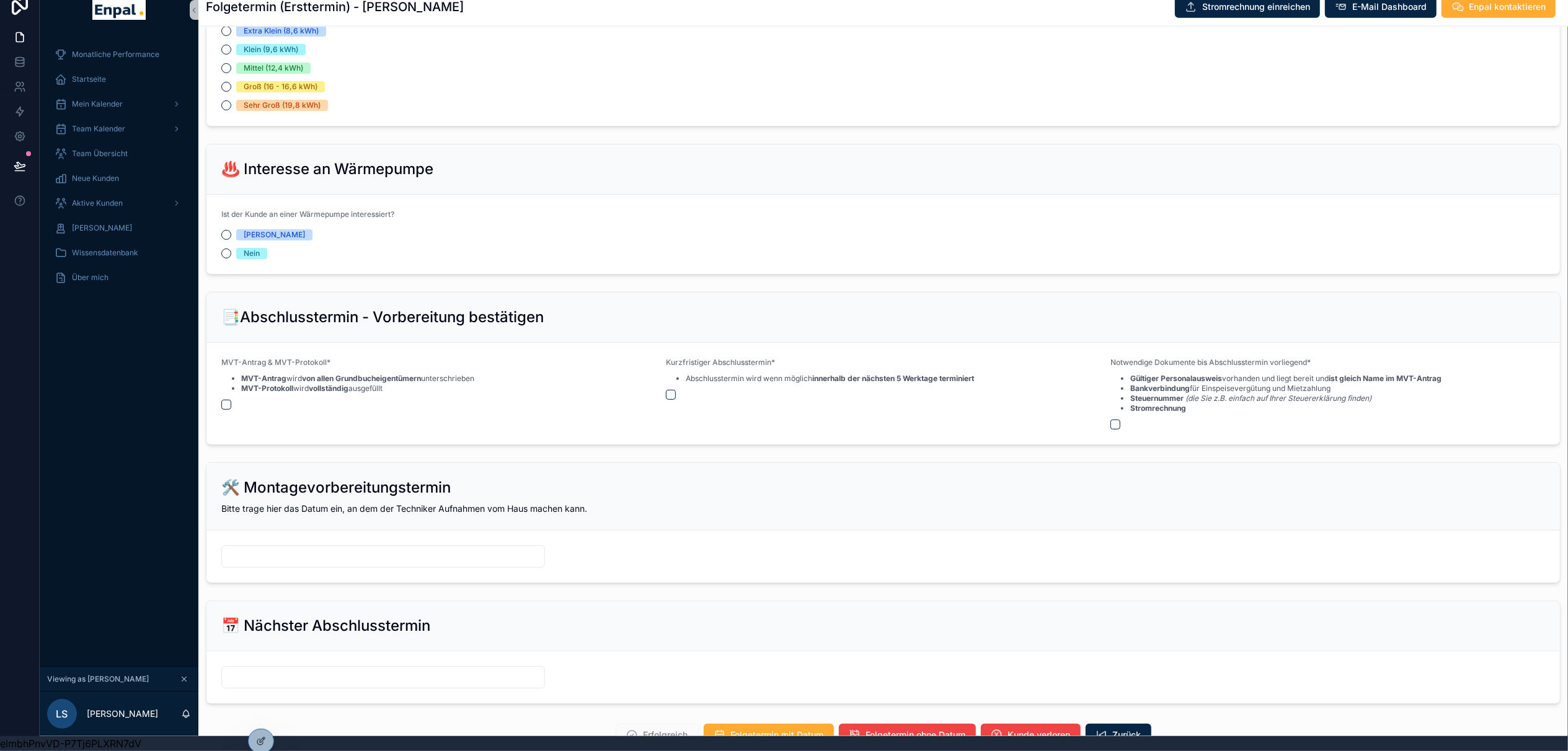
scroll to position [1333, 0]
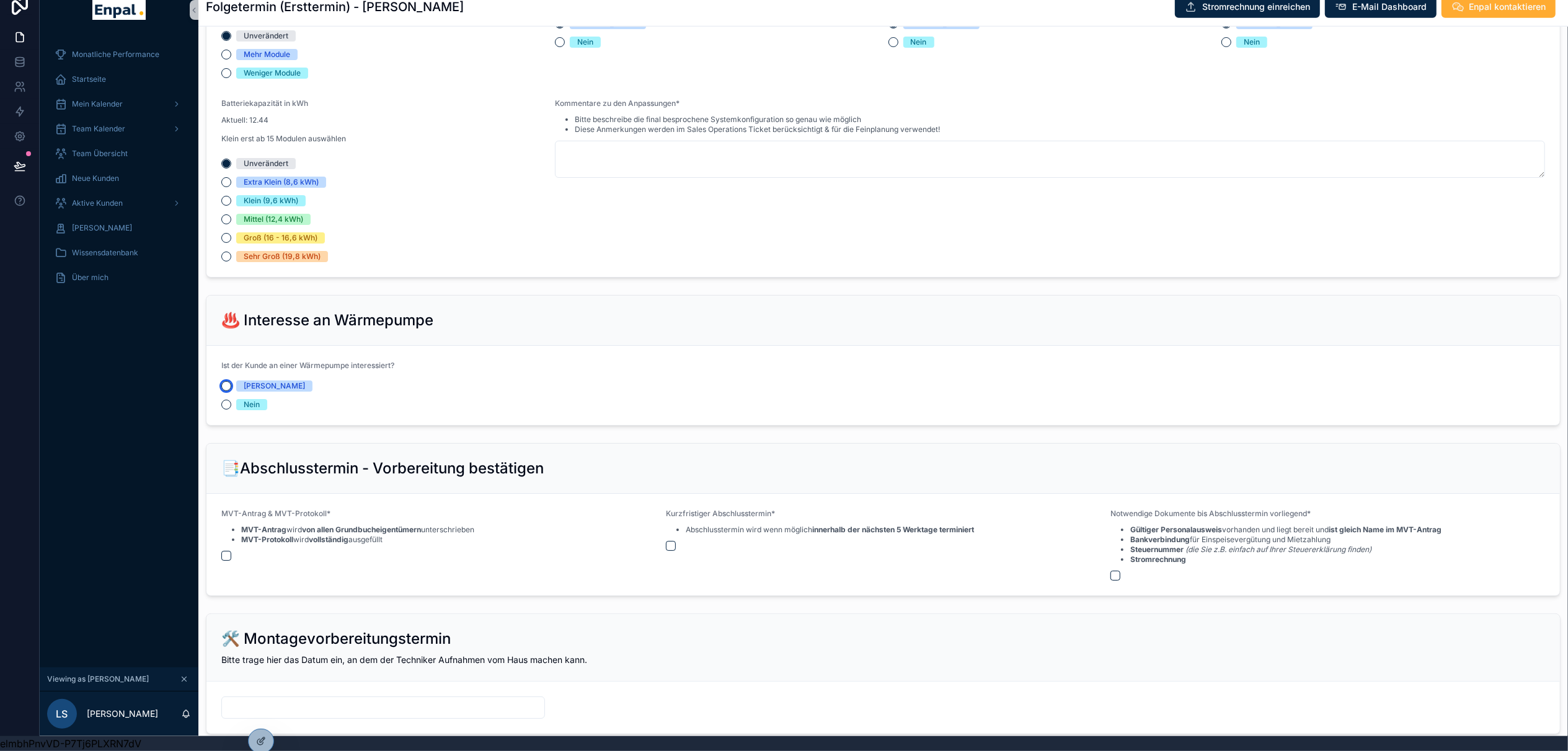
click at [221, 390] on button "Ja" at bounding box center [226, 386] width 10 height 10
type button "JA"
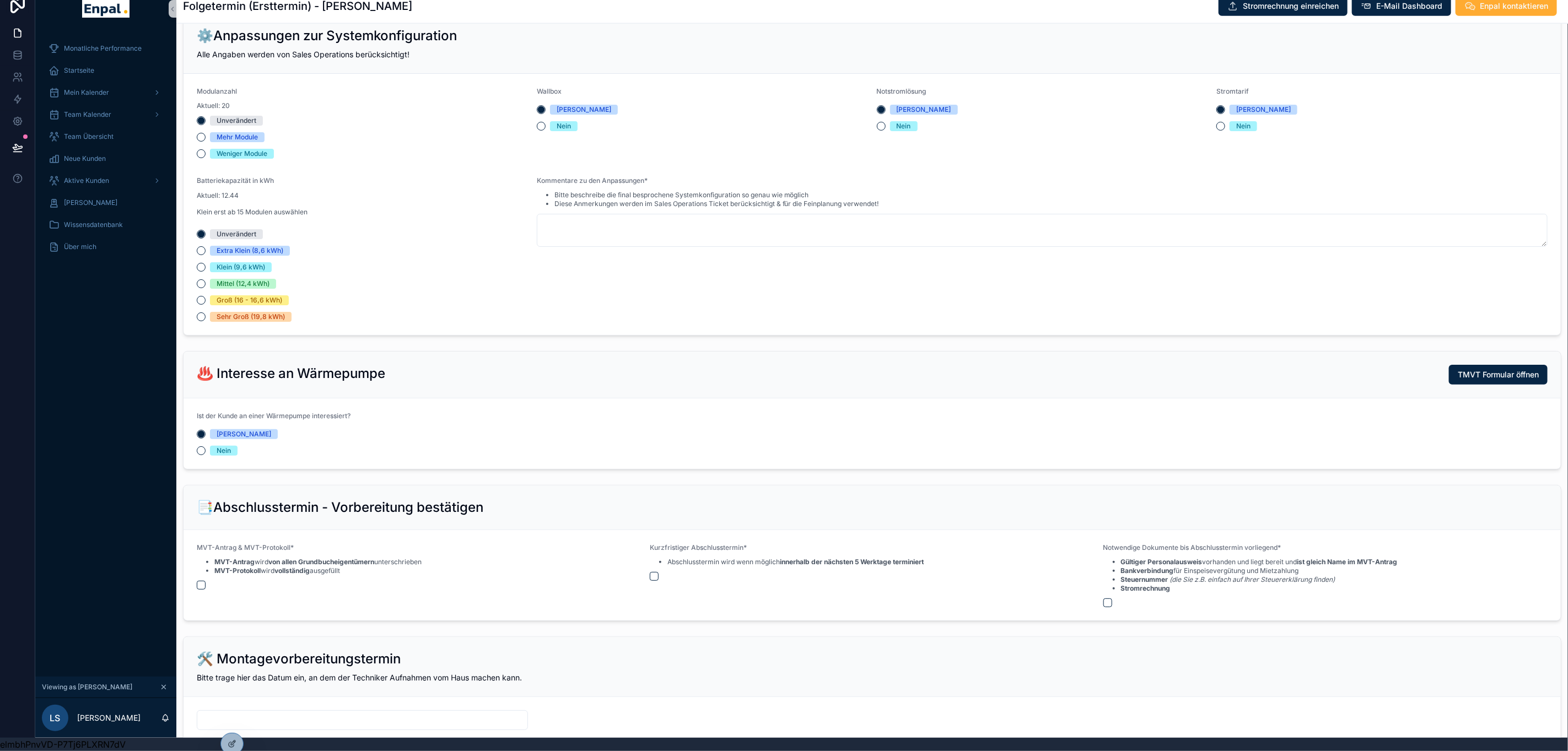
scroll to position [1098, 0]
click at [224, 667] on div at bounding box center [232, 744] width 22 height 21
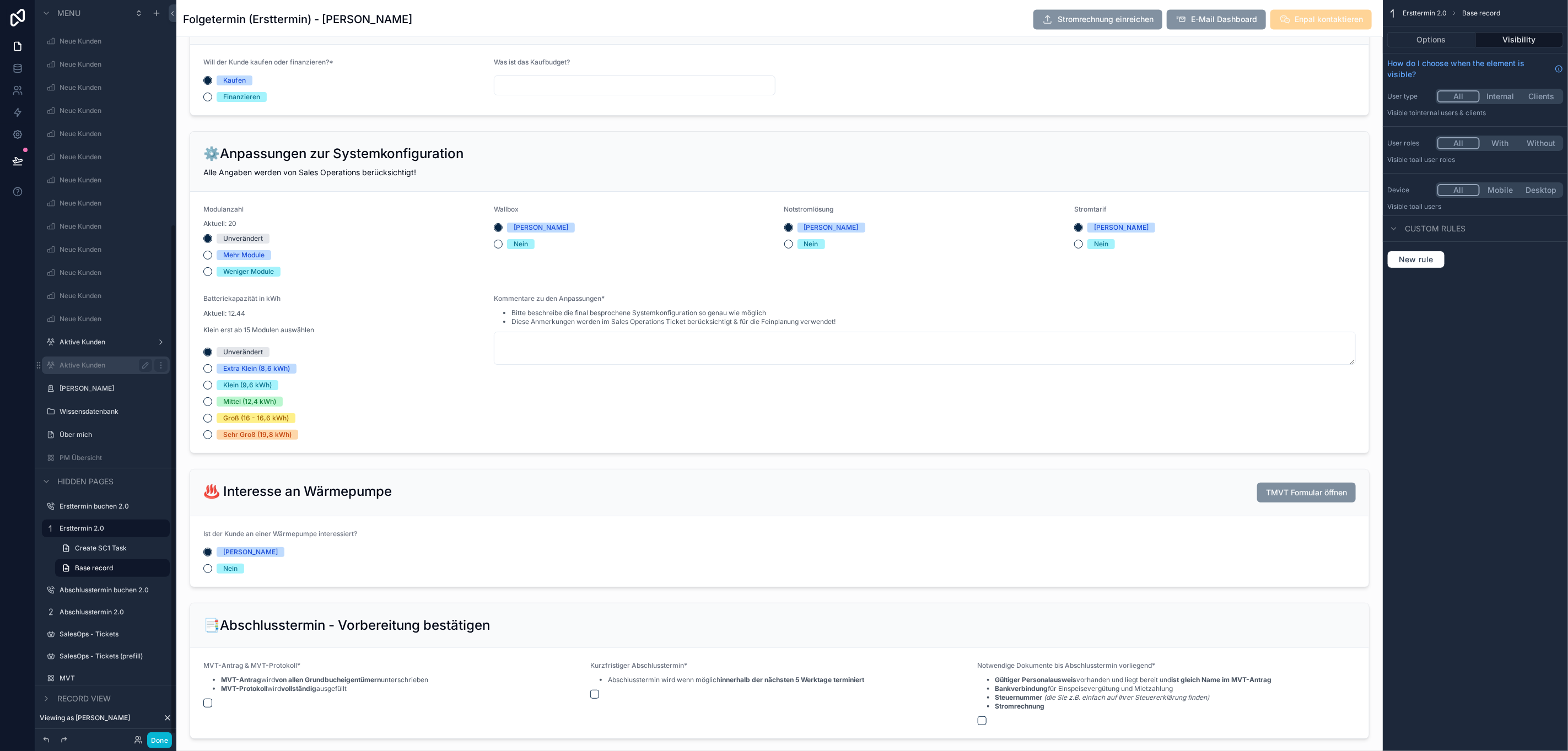
scroll to position [331, 0]
click at [107, 168] on label "Aktive Kunden" at bounding box center [103, 172] width 88 height 9
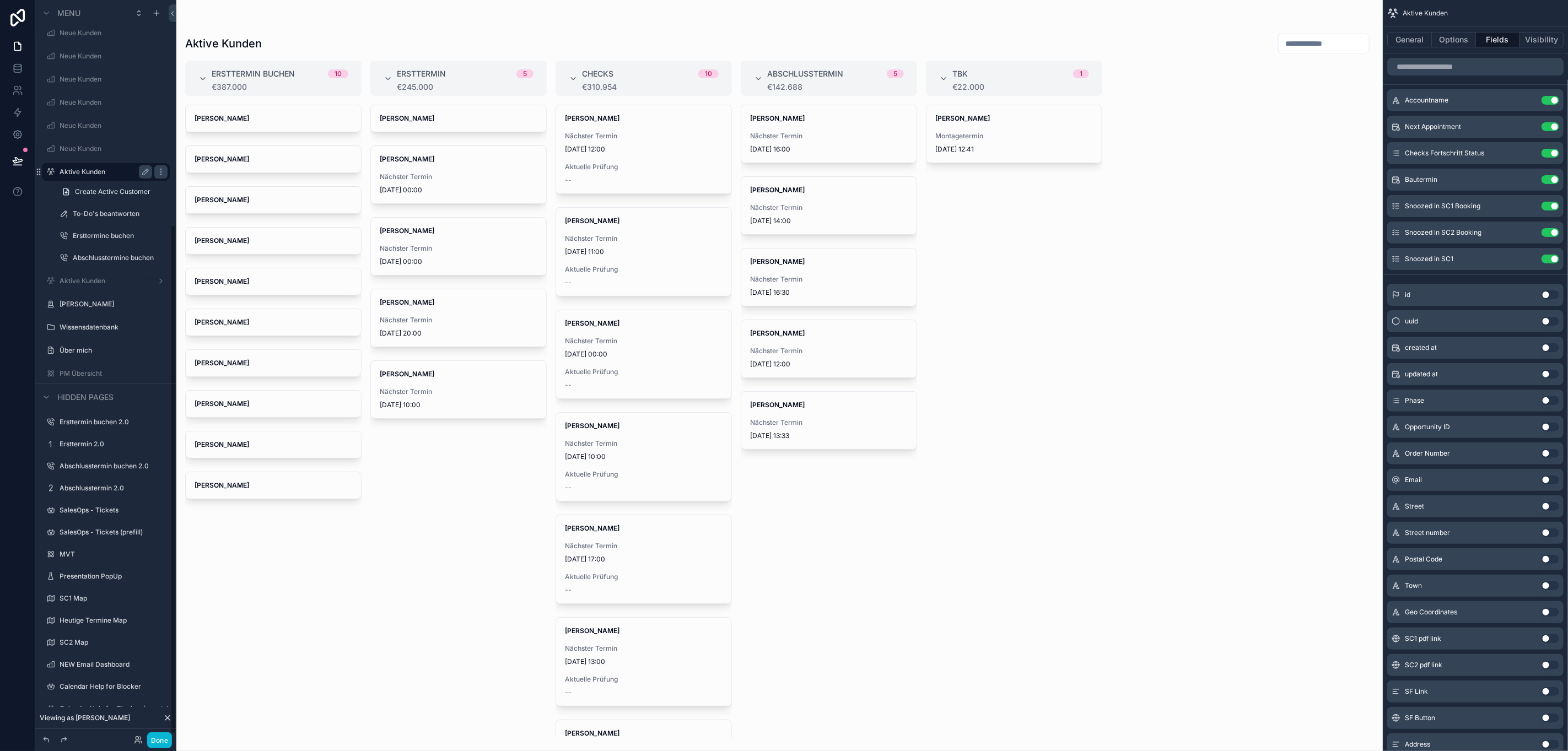
click at [553, 154] on div "scrollable content" at bounding box center [780, 375] width 1207 height 751
click at [459, 177] on span "Nächster Termin" at bounding box center [458, 177] width 157 height 9
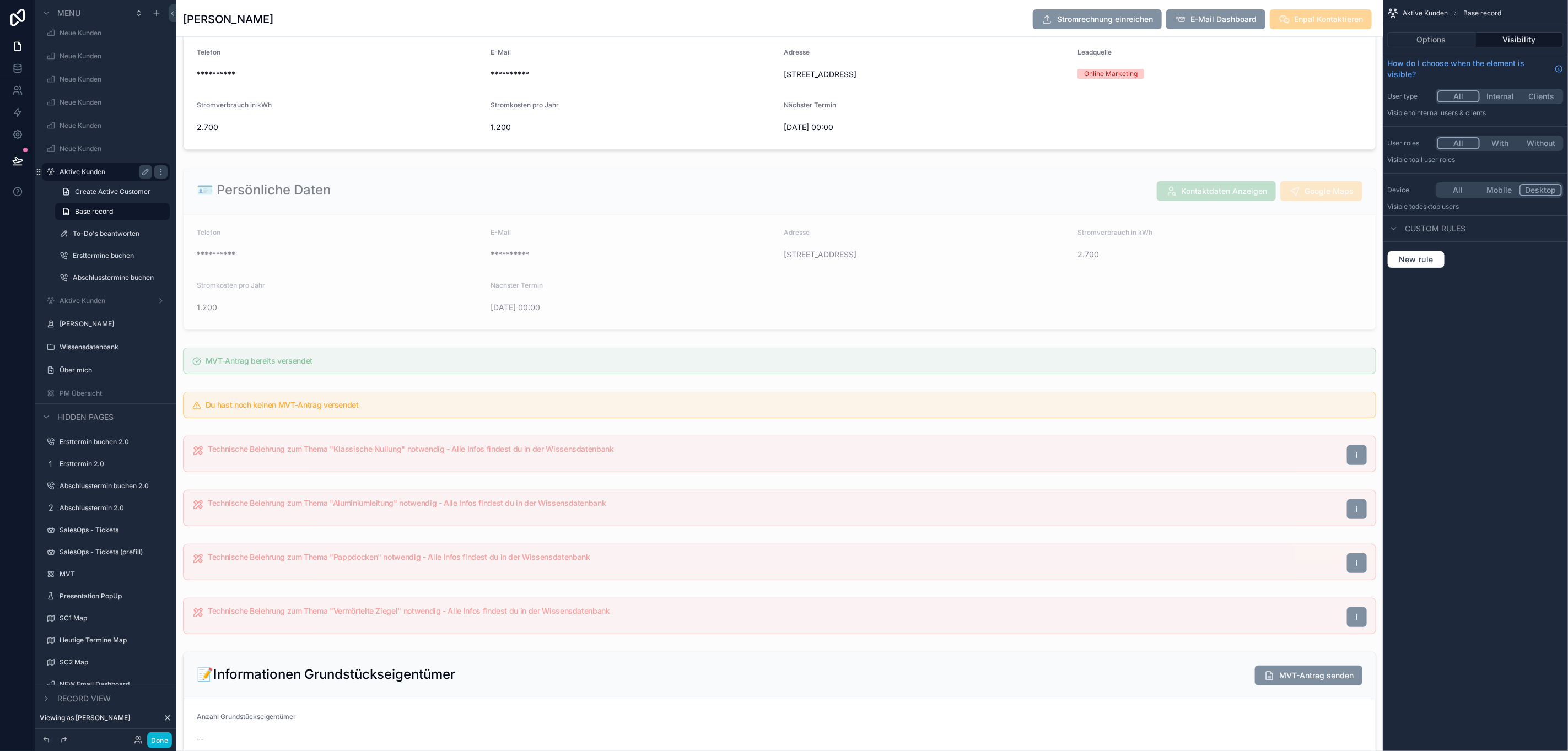
scroll to position [495, 0]
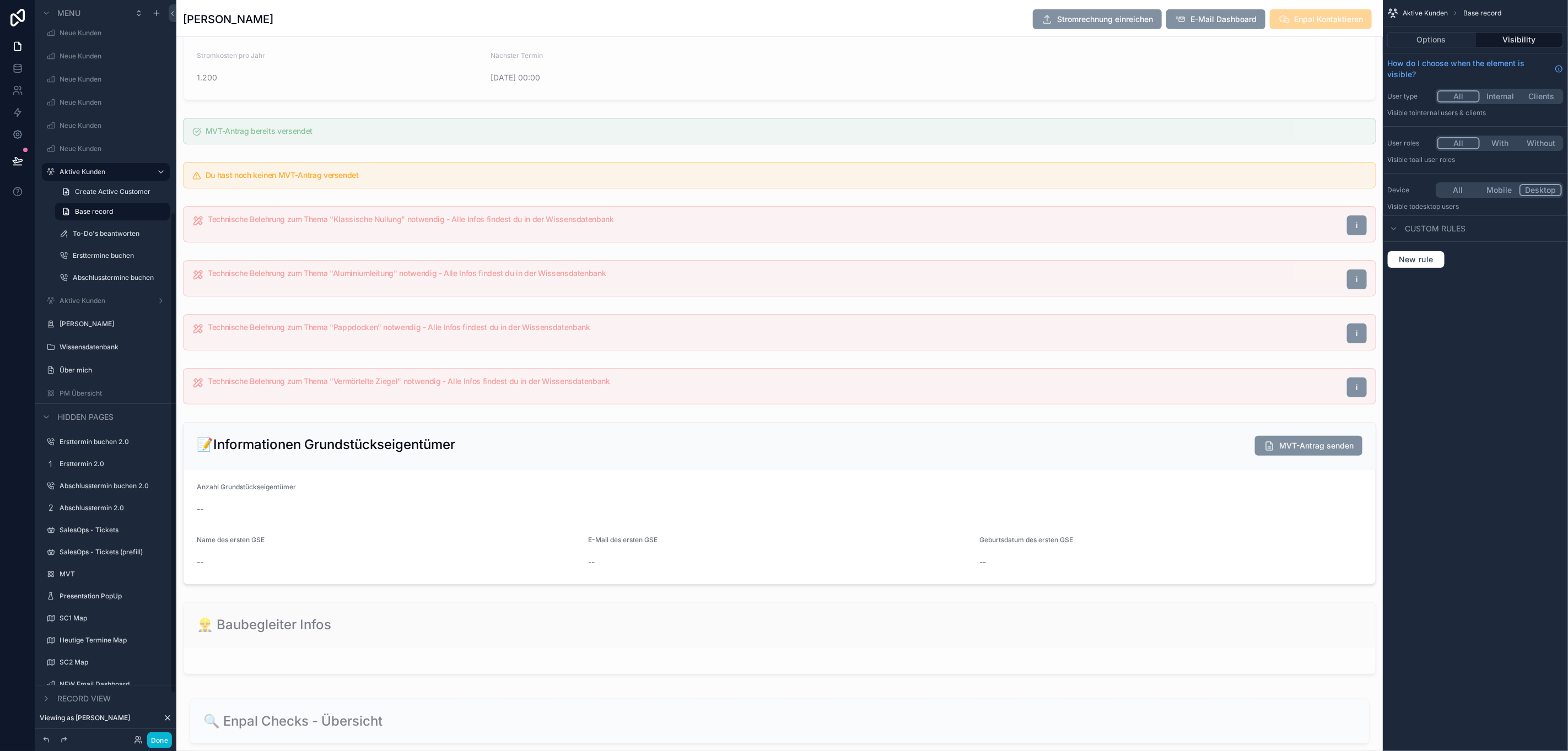
drag, startPoint x: 103, startPoint y: 171, endPoint x: 4, endPoint y: 47, distance: 158.7
click at [103, 171] on label "Aktive Kunden" at bounding box center [103, 172] width 88 height 9
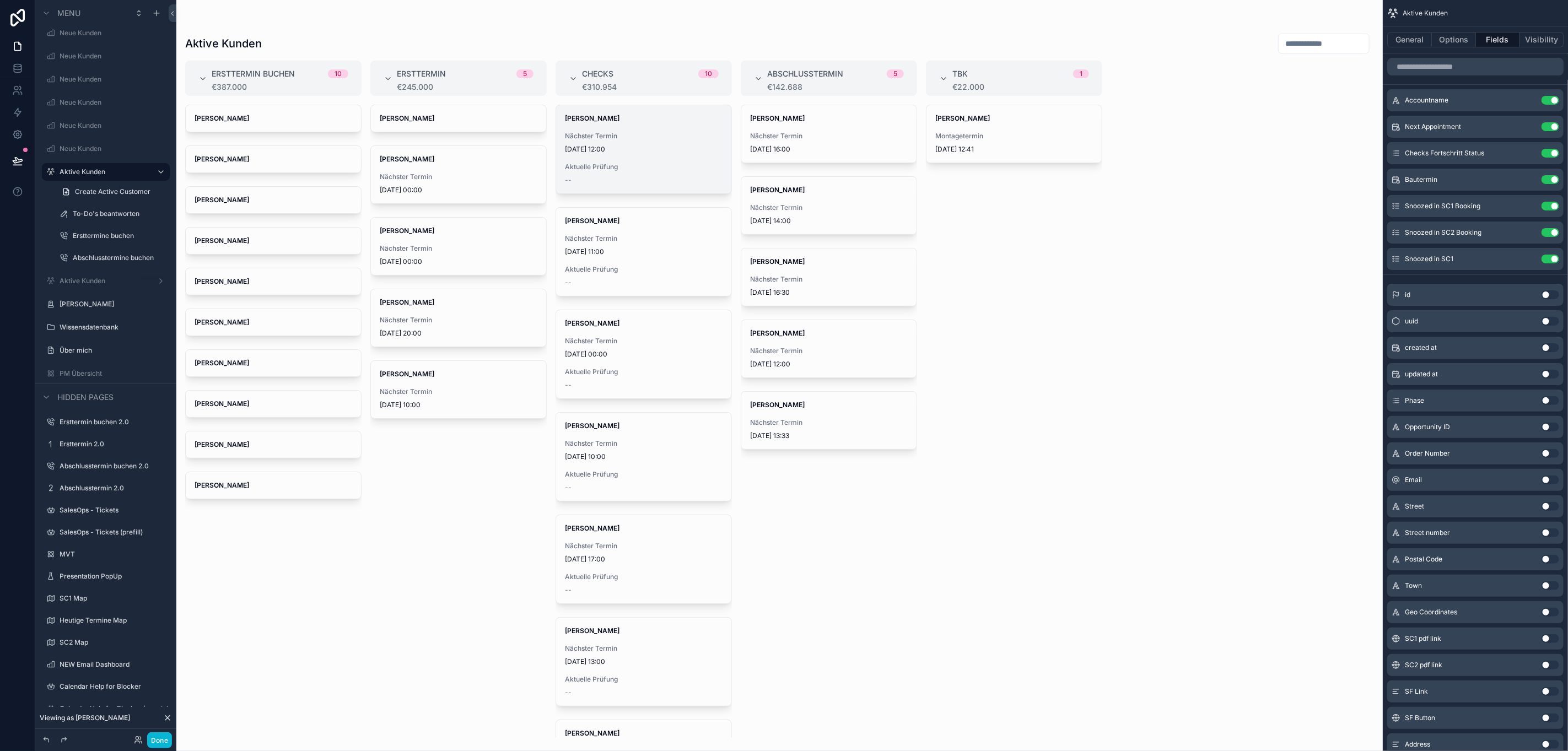
click at [673, 146] on span "12.9.2025 12:00" at bounding box center [644, 149] width 157 height 9
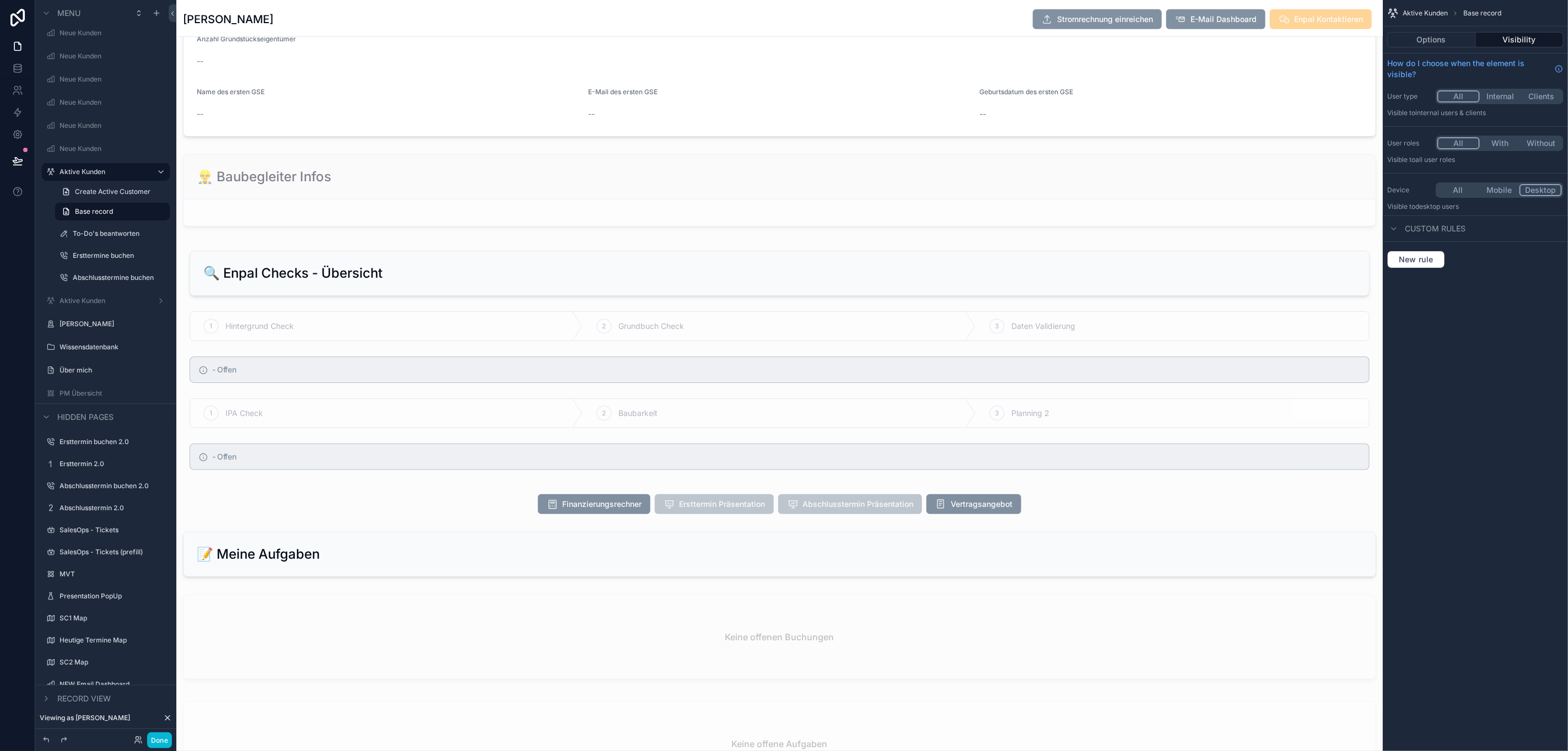
scroll to position [992, 0]
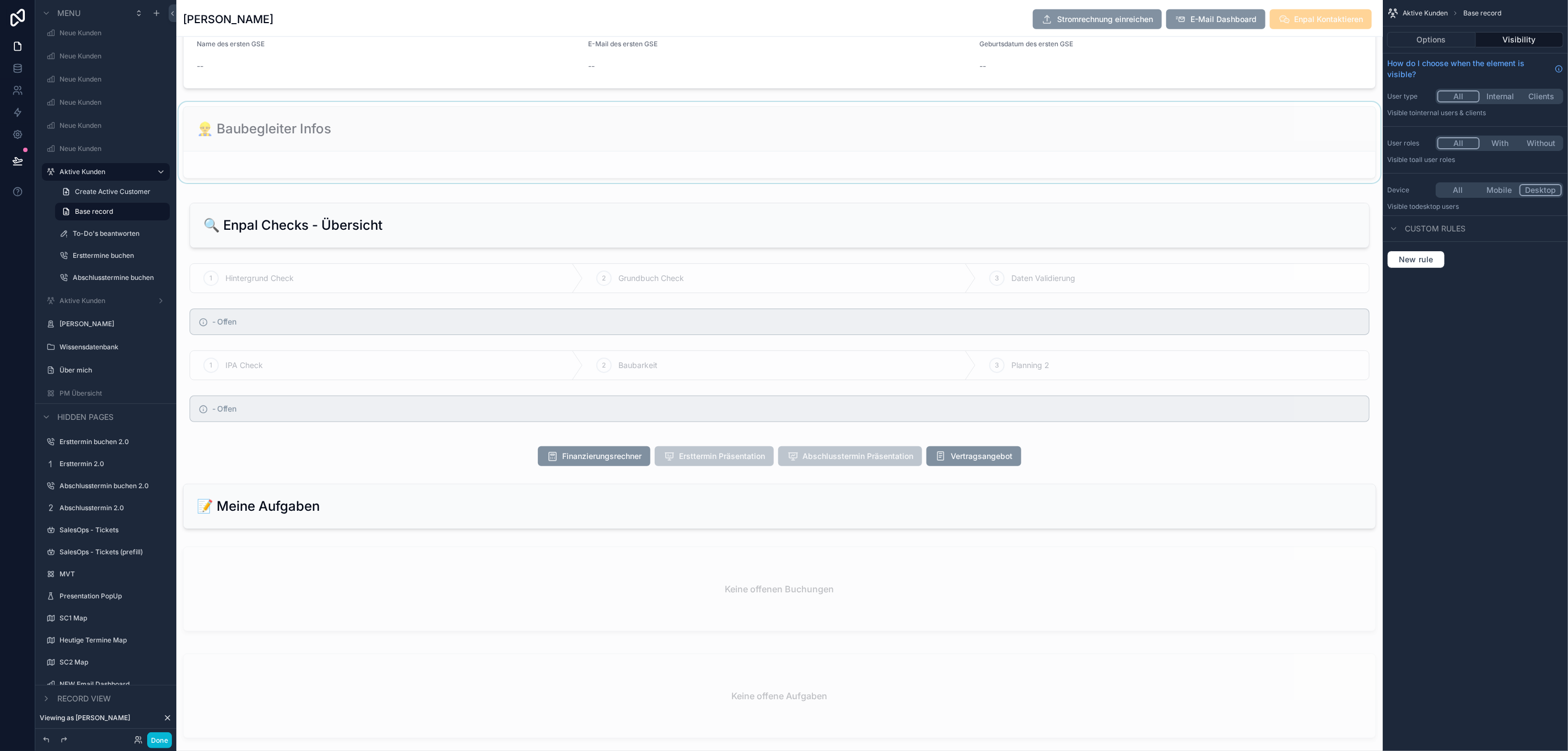
click at [369, 165] on div "scrollable content" at bounding box center [780, 143] width 1207 height 81
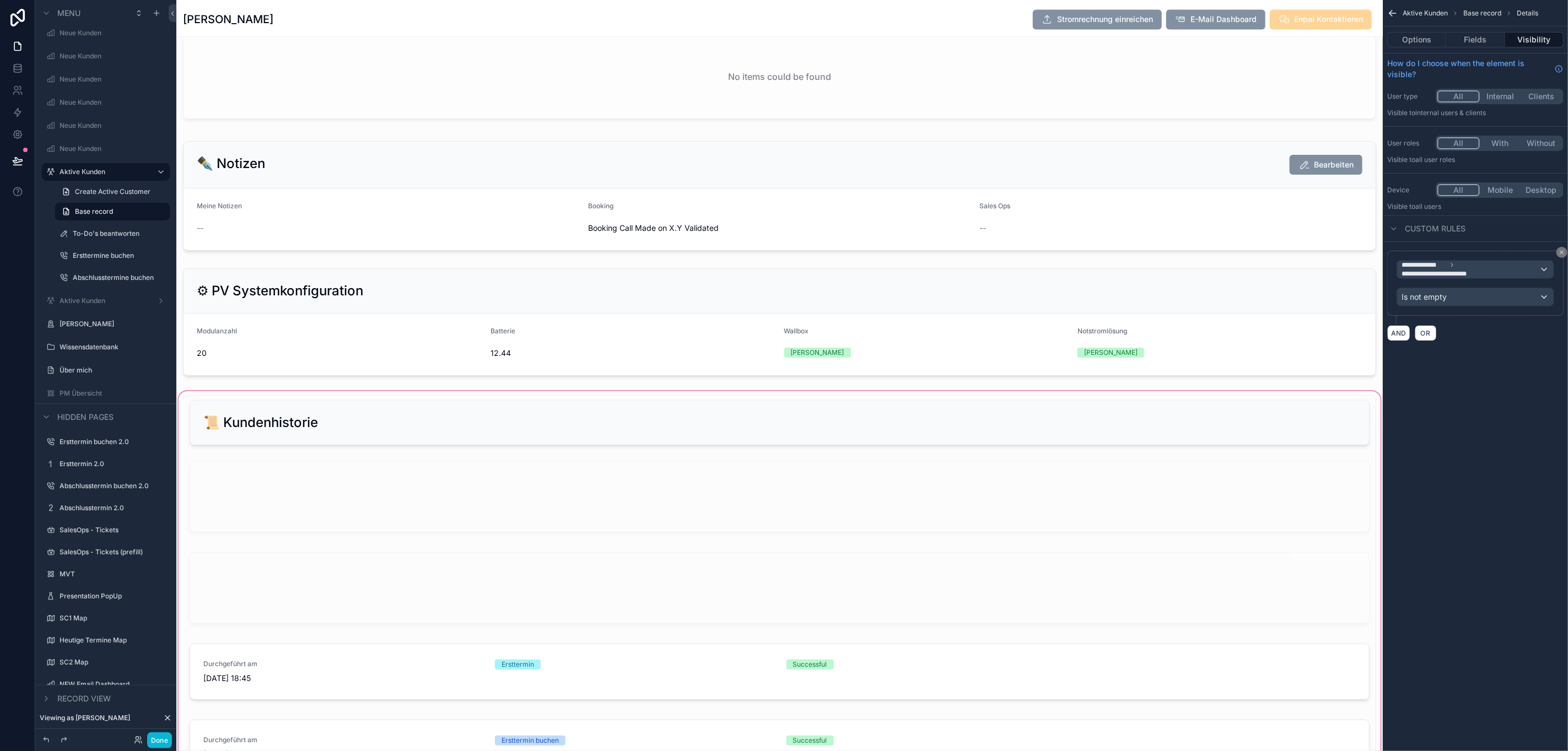
scroll to position [1901, 0]
click at [414, 236] on div "scrollable content" at bounding box center [780, 198] width 1207 height 118
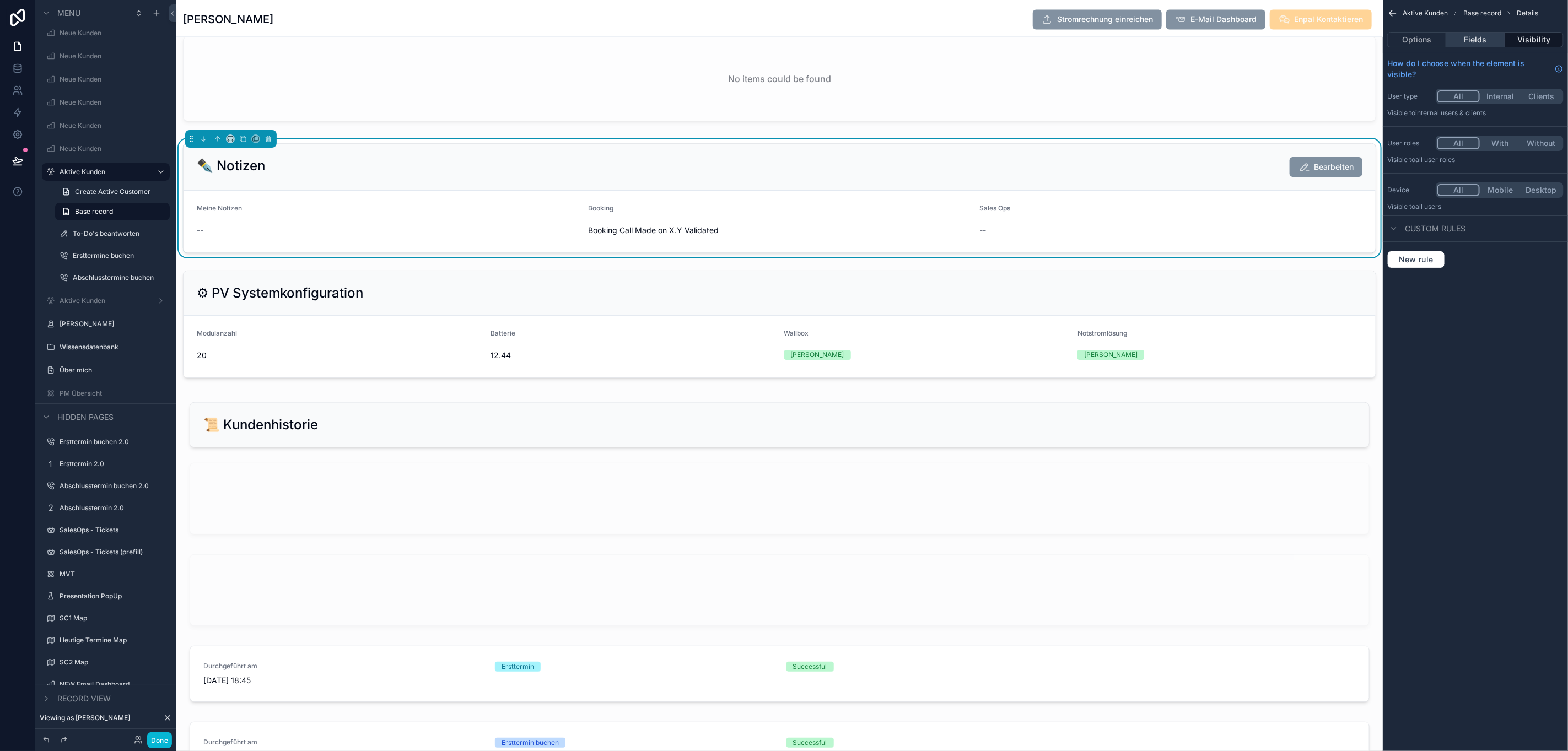
click at [1394, 32] on button "Fields" at bounding box center [1476, 39] width 58 height 16
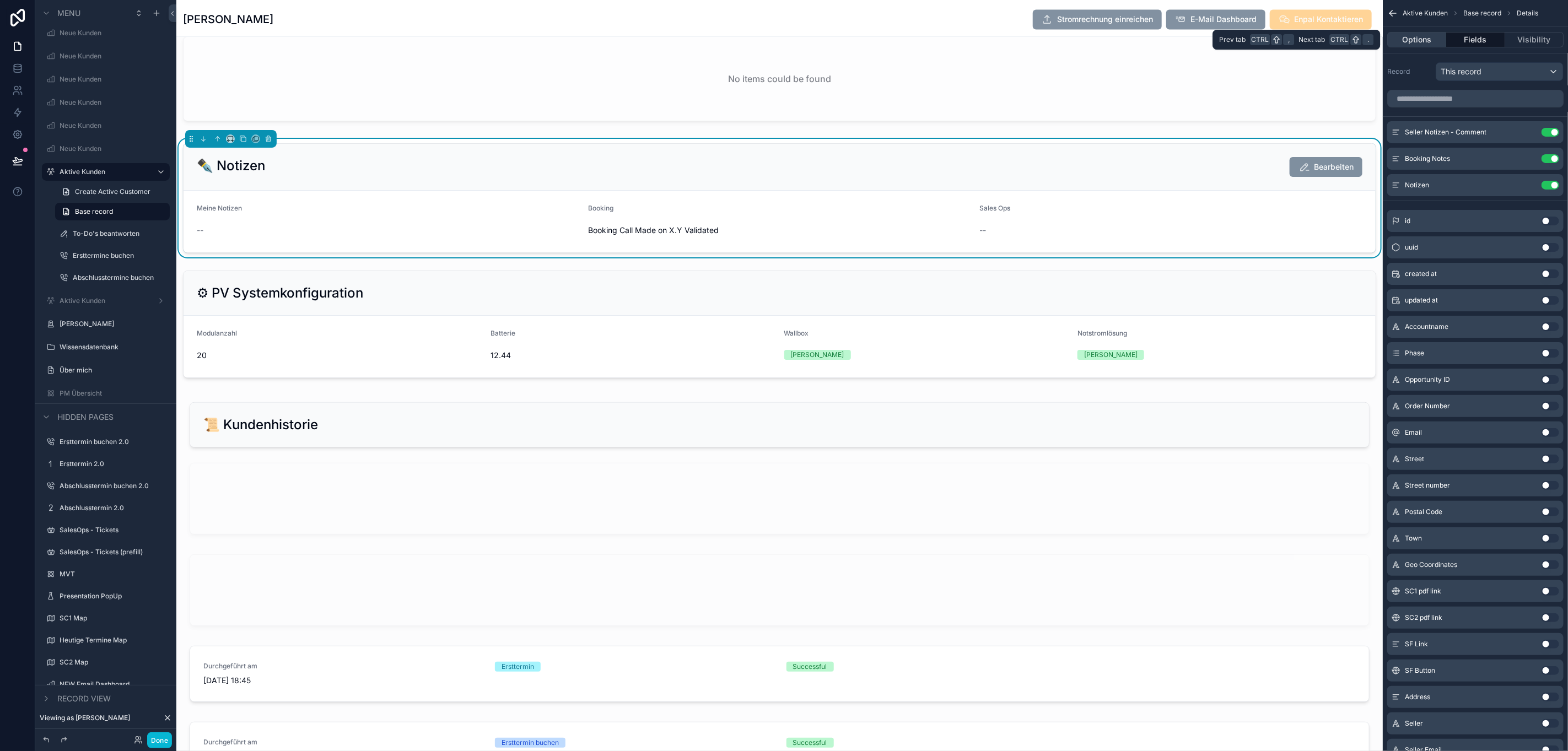
click at [1394, 38] on button "Options" at bounding box center [1417, 39] width 59 height 16
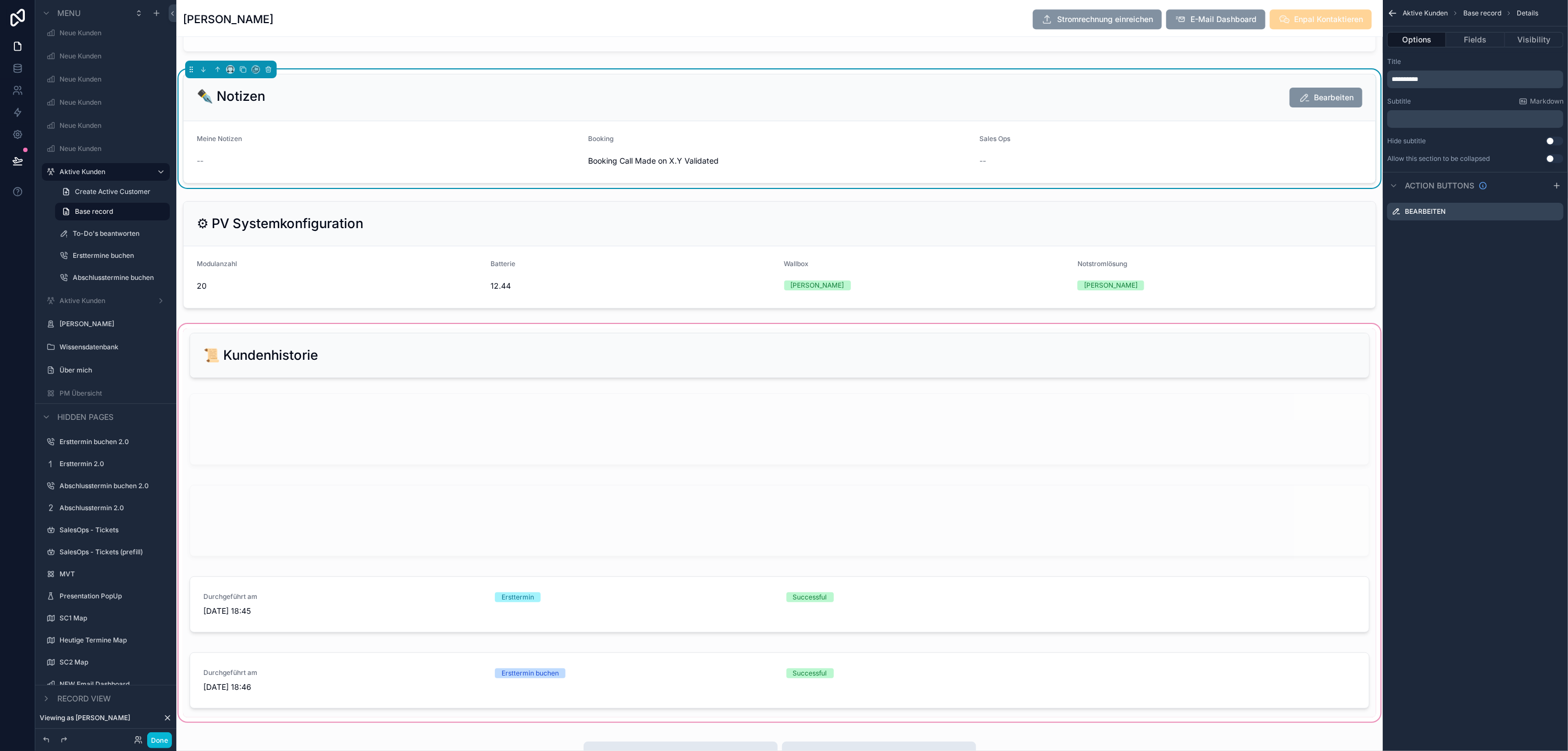
scroll to position [2066, 0]
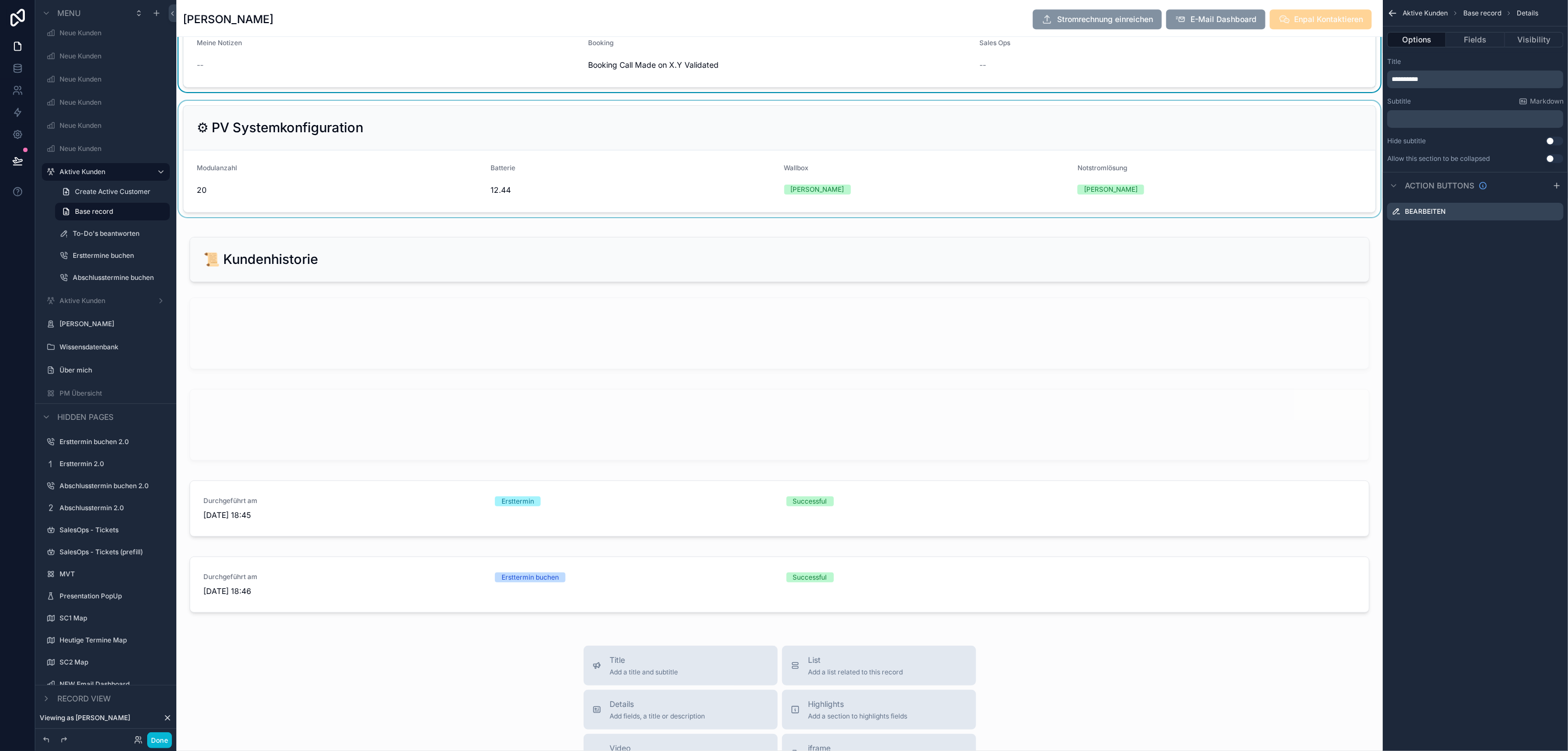
click at [477, 200] on div "scrollable content" at bounding box center [780, 159] width 1207 height 116
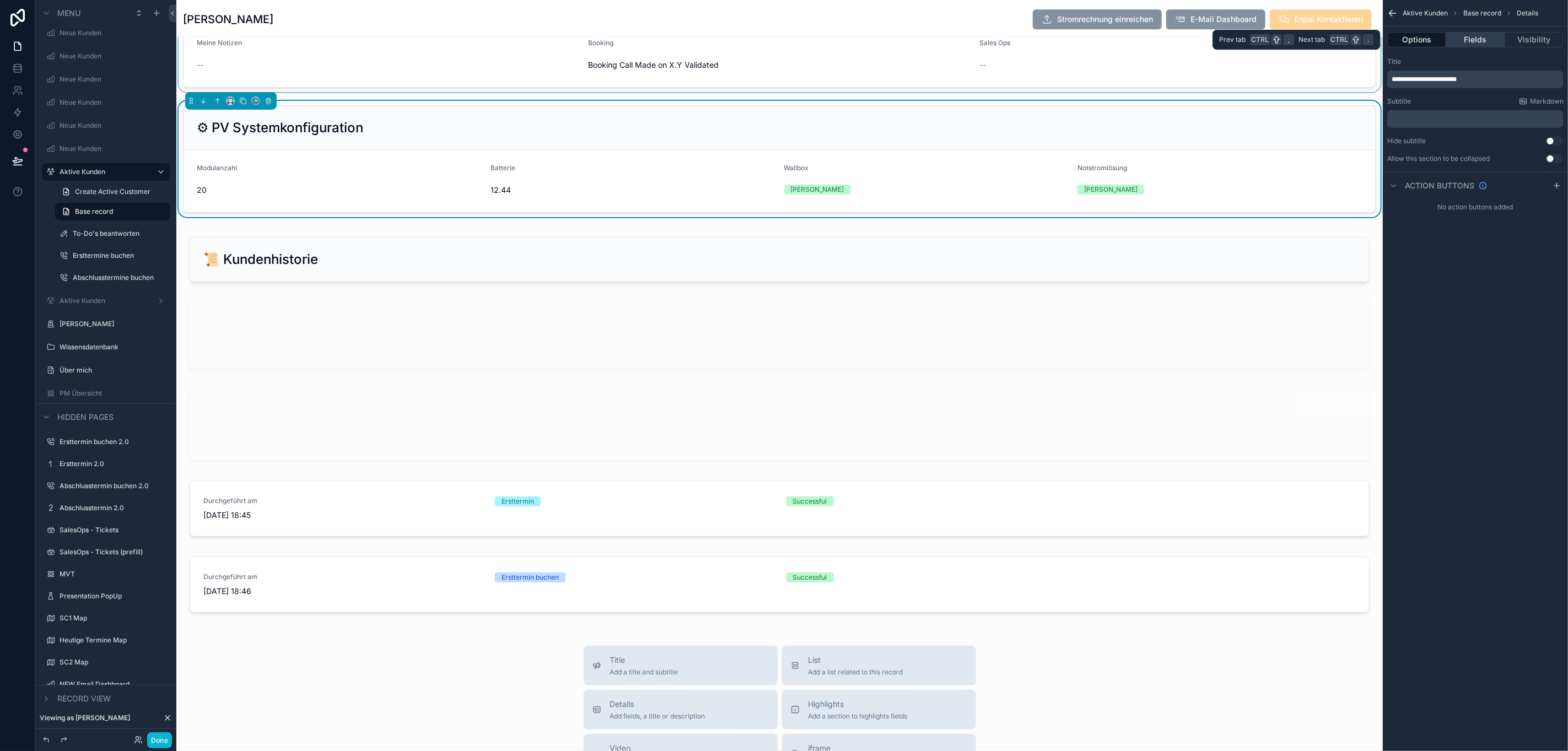
click at [1394, 38] on button "Fields" at bounding box center [1476, 39] width 58 height 16
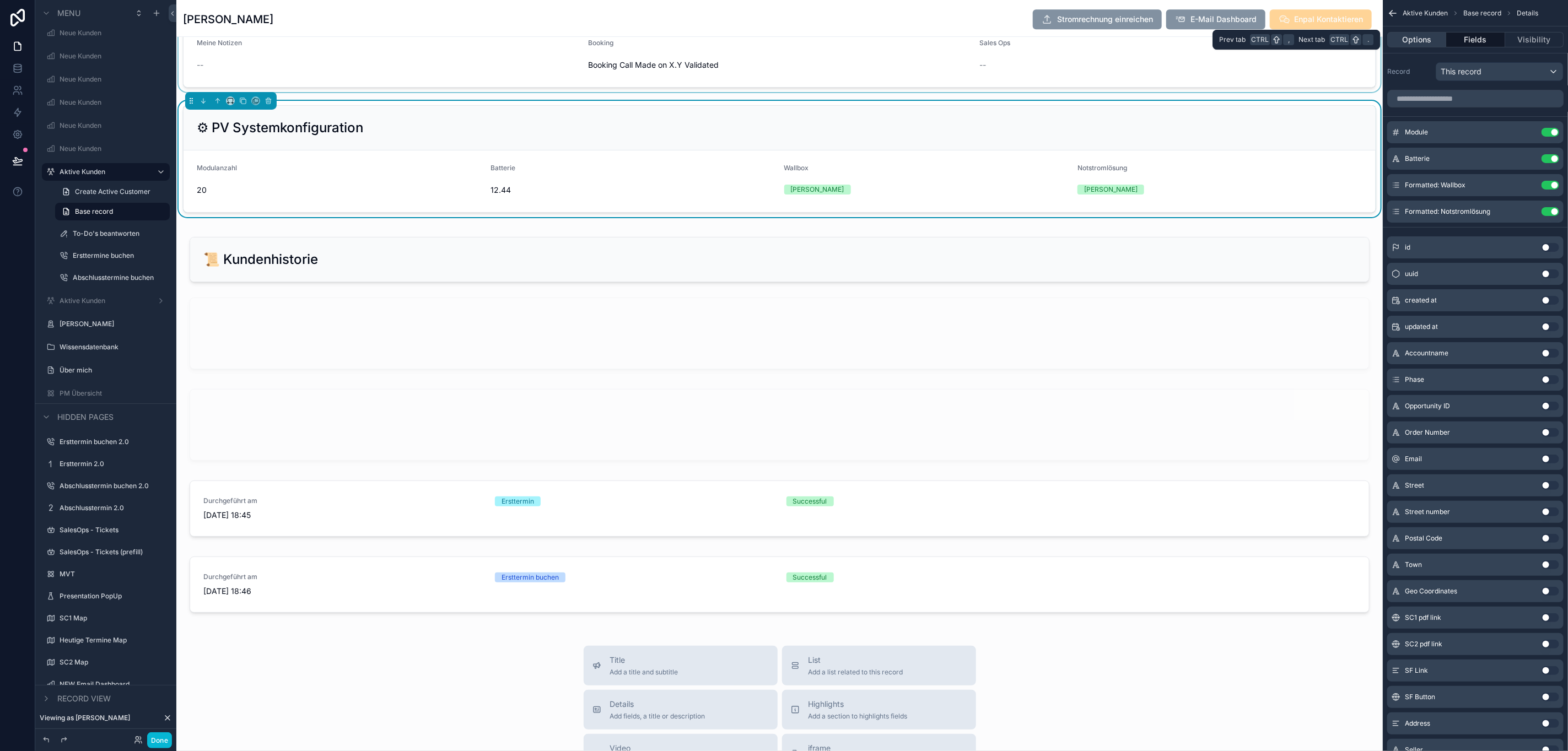
click at [1394, 40] on button "Options" at bounding box center [1417, 39] width 59 height 16
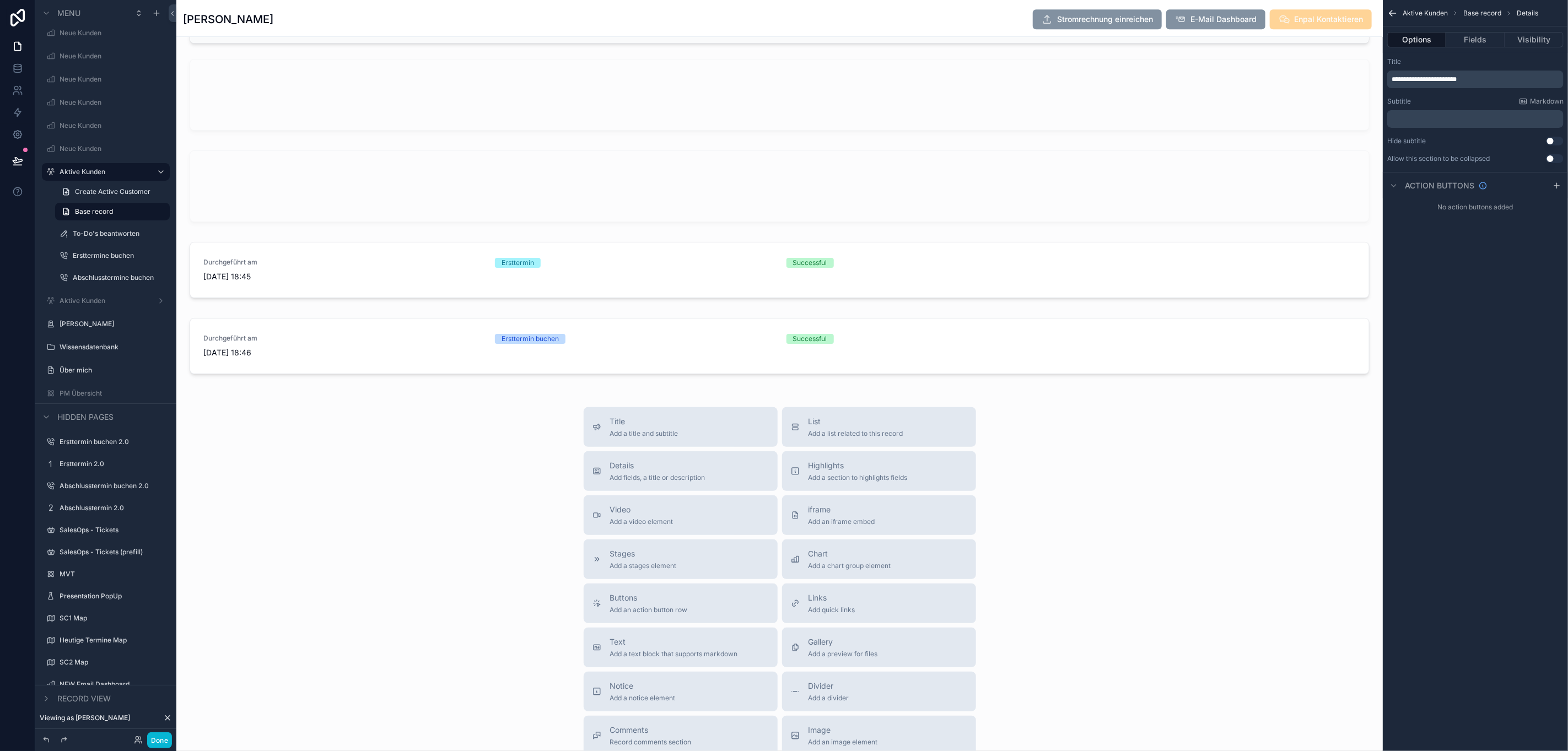
scroll to position [2314, 0]
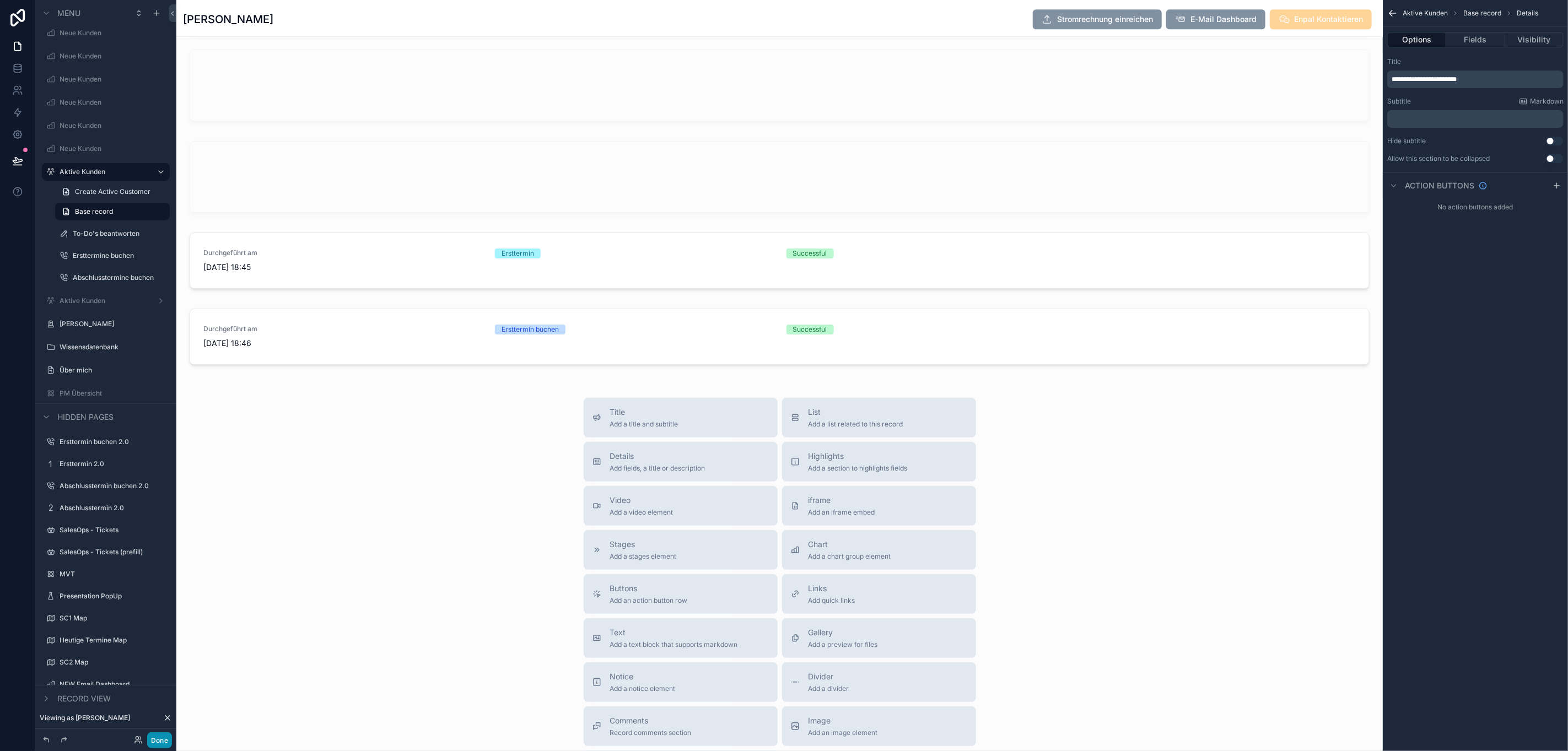
click at [156, 667] on button "Done" at bounding box center [160, 740] width 25 height 16
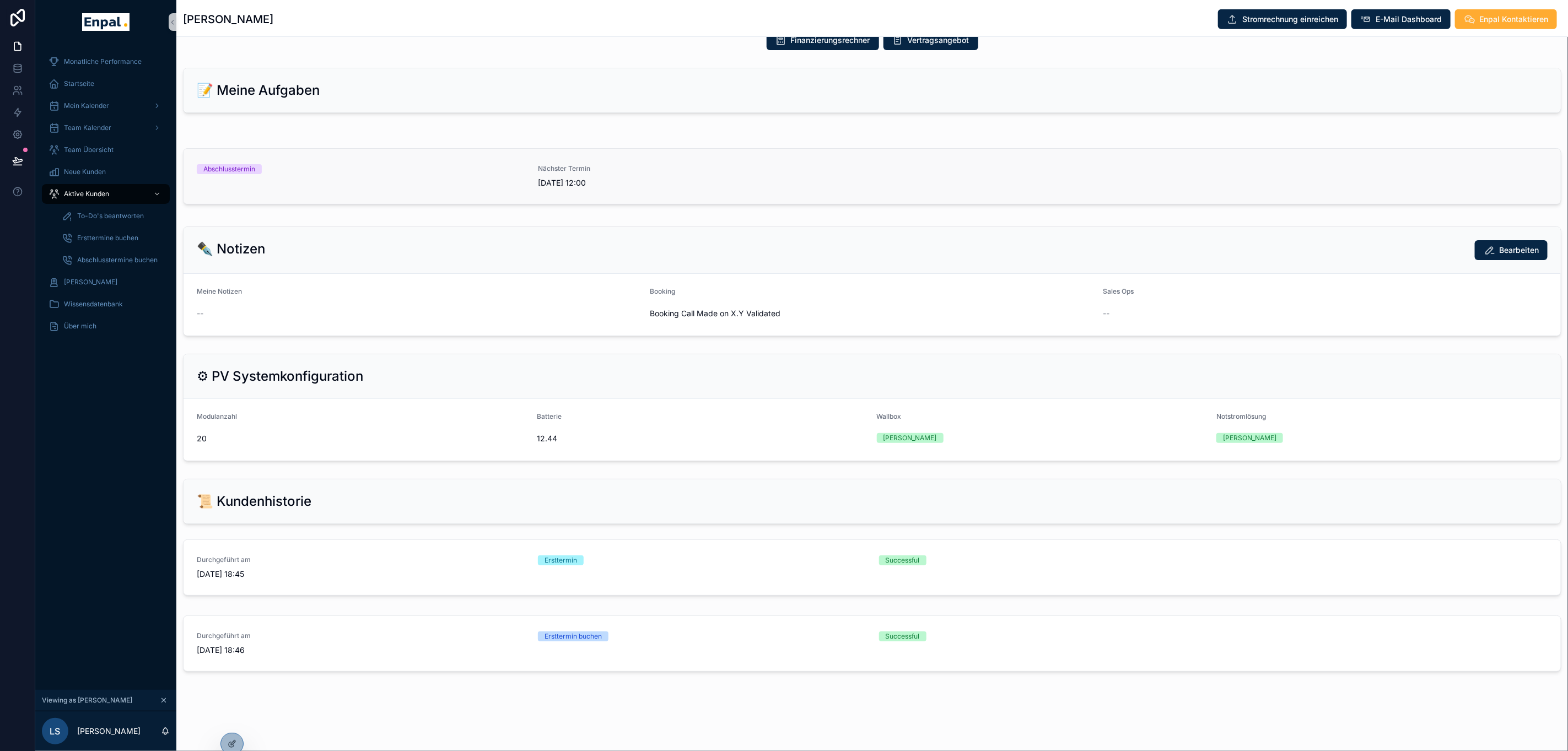
scroll to position [544, 0]
